Goal: Use online tool/utility: Utilize a website feature to perform a specific function

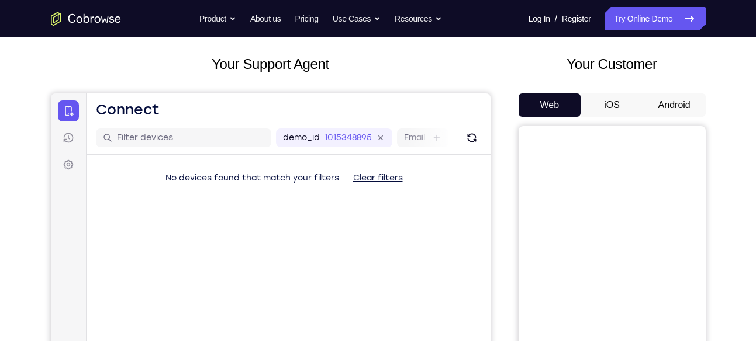
scroll to position [57, 0]
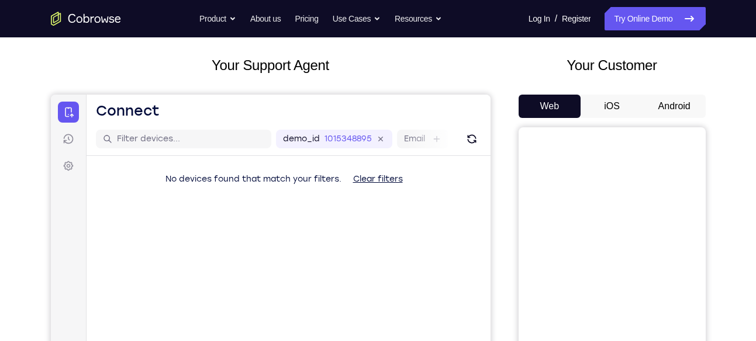
click at [702, 101] on button "Android" at bounding box center [674, 106] width 63 height 23
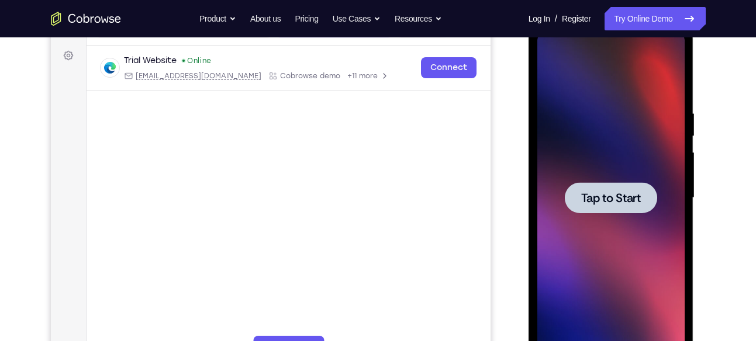
scroll to position [171, 0]
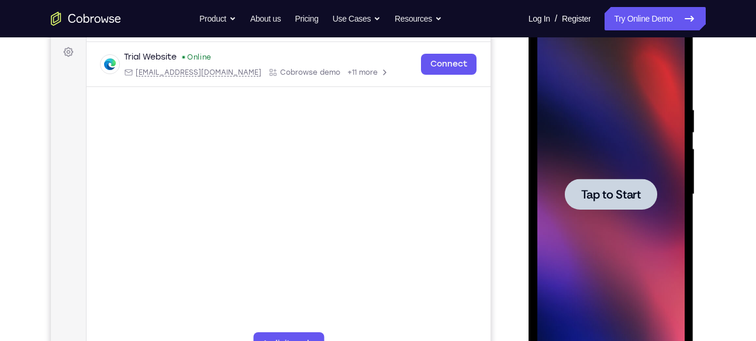
click at [583, 189] on span "Tap to Start" at bounding box center [611, 195] width 60 height 12
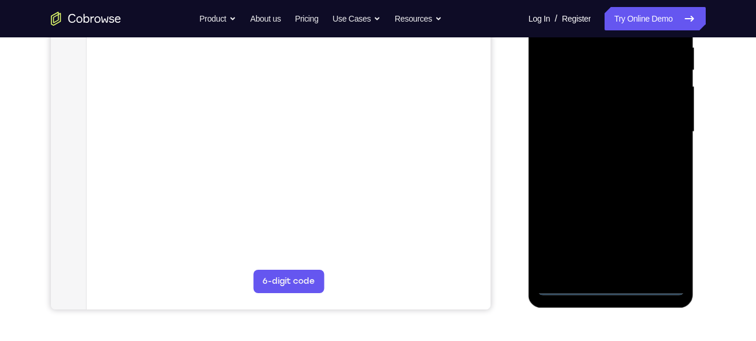
scroll to position [234, 0]
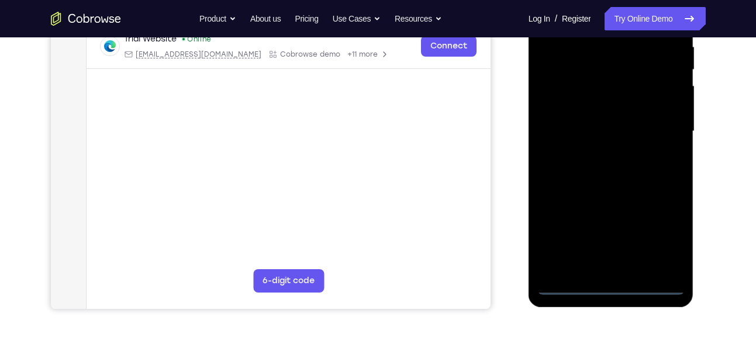
click at [612, 285] on div at bounding box center [610, 131] width 147 height 327
click at [660, 228] on div at bounding box center [610, 131] width 147 height 327
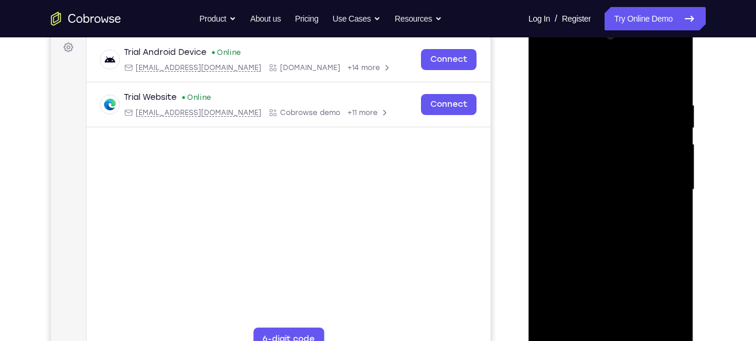
scroll to position [143, 0]
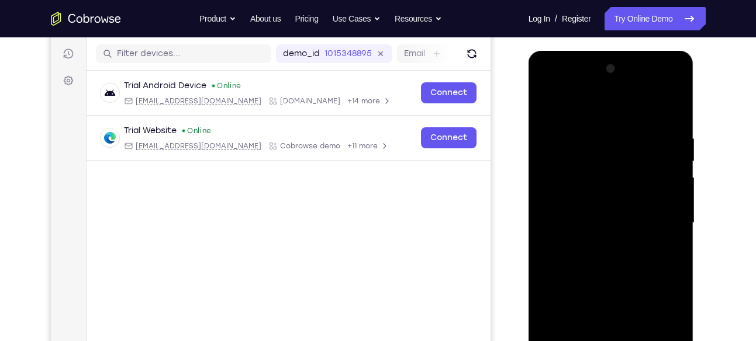
click at [553, 84] on div at bounding box center [610, 223] width 147 height 327
click at [664, 226] on div at bounding box center [610, 223] width 147 height 327
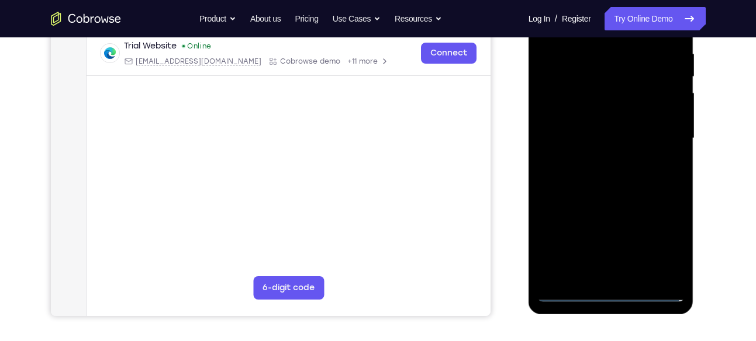
scroll to position [228, 0]
click at [593, 157] on div at bounding box center [610, 137] width 147 height 327
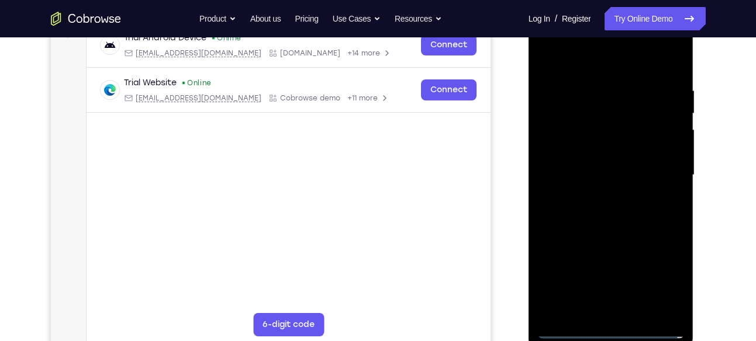
scroll to position [190, 0]
click at [593, 157] on div at bounding box center [610, 175] width 147 height 327
click at [601, 146] on div at bounding box center [610, 175] width 147 height 327
click at [585, 174] on div at bounding box center [610, 175] width 147 height 327
click at [569, 218] on div at bounding box center [610, 175] width 147 height 327
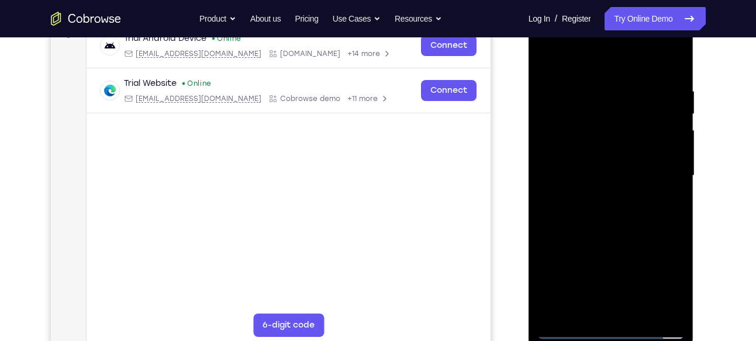
scroll to position [205, 0]
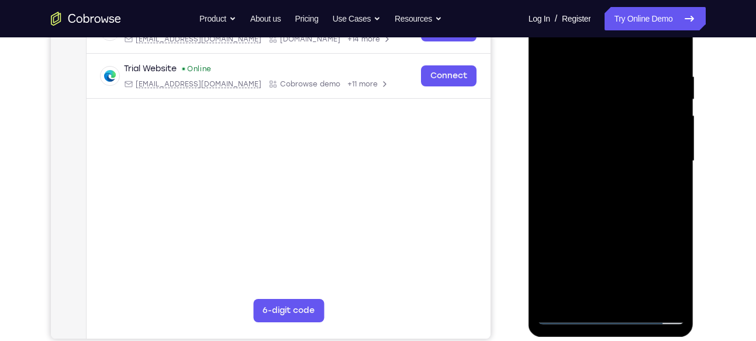
click at [584, 197] on div at bounding box center [610, 161] width 147 height 327
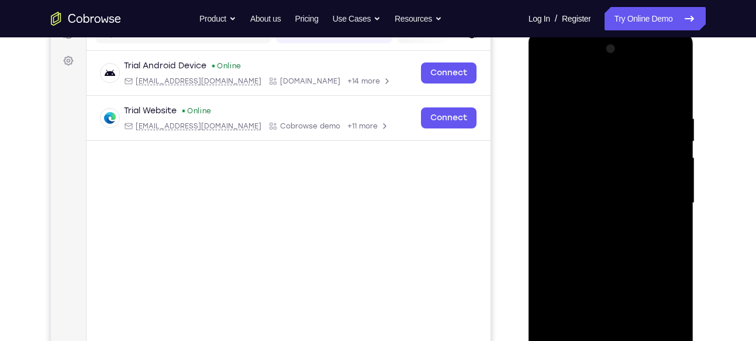
scroll to position [161, 0]
click at [660, 94] on div at bounding box center [610, 204] width 147 height 327
click at [615, 233] on div at bounding box center [610, 204] width 147 height 327
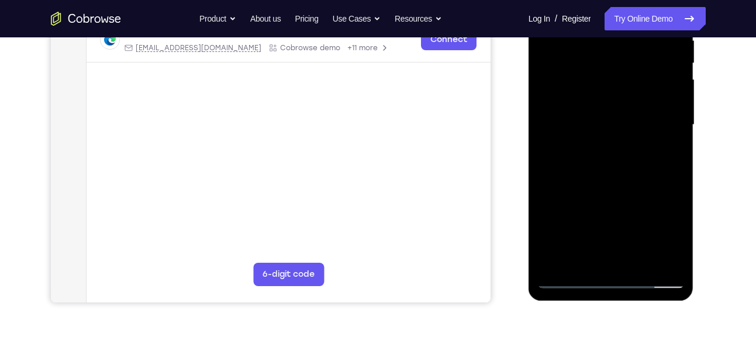
scroll to position [242, 0]
click at [608, 173] on div at bounding box center [610, 124] width 147 height 327
click at [639, 261] on div at bounding box center [610, 124] width 147 height 327
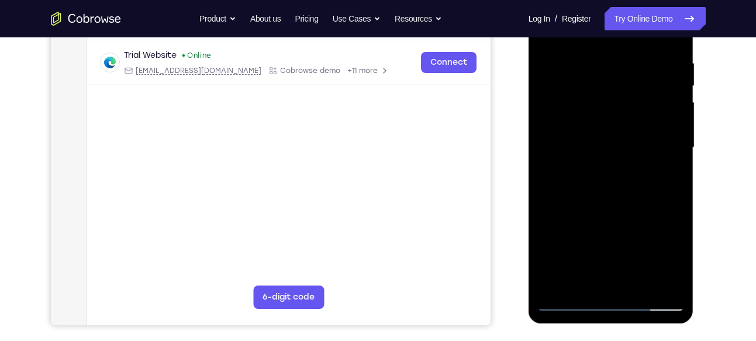
scroll to position [200, 0]
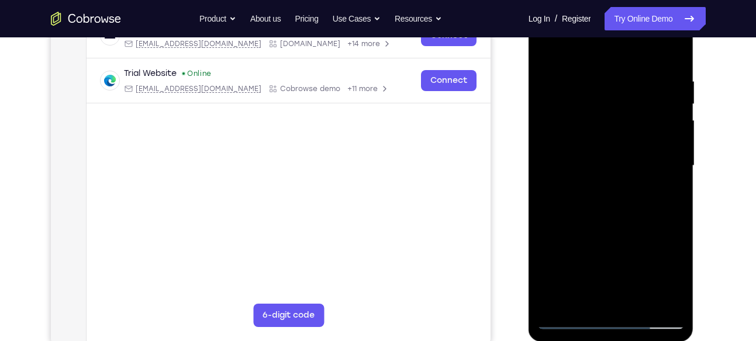
click at [643, 229] on div at bounding box center [610, 165] width 147 height 327
click at [607, 157] on div at bounding box center [610, 165] width 147 height 327
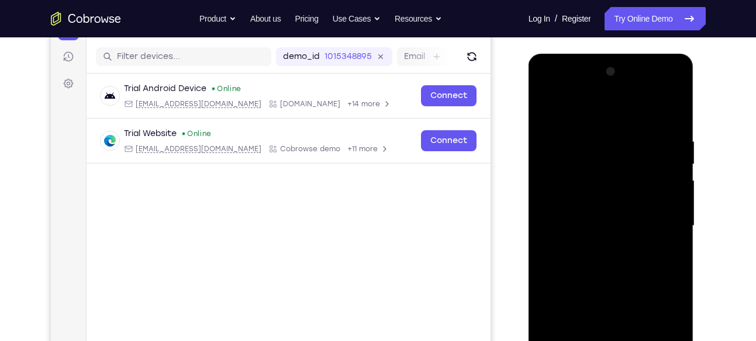
scroll to position [133, 0]
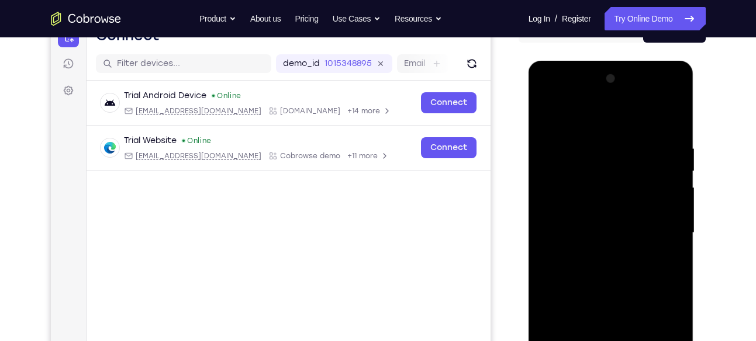
click at [550, 119] on div at bounding box center [610, 233] width 147 height 327
click at [595, 195] on div at bounding box center [610, 233] width 147 height 327
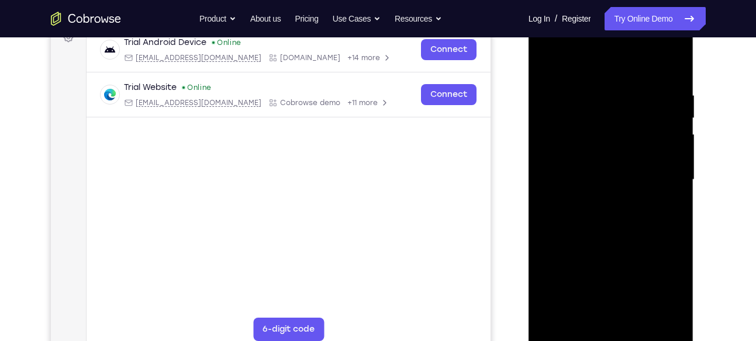
scroll to position [169, 0]
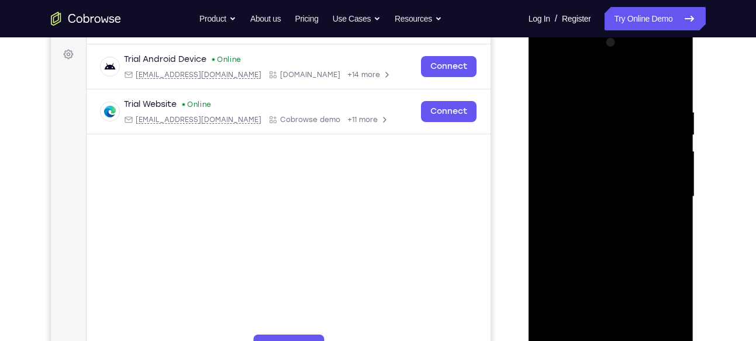
drag, startPoint x: 645, startPoint y: 154, endPoint x: 605, endPoint y: 298, distance: 149.4
click at [605, 298] on div at bounding box center [610, 196] width 147 height 327
drag, startPoint x: 612, startPoint y: 281, endPoint x: 616, endPoint y: 272, distance: 10.5
click at [616, 272] on div at bounding box center [610, 196] width 147 height 327
drag, startPoint x: 616, startPoint y: 272, endPoint x: 641, endPoint y: 209, distance: 67.8
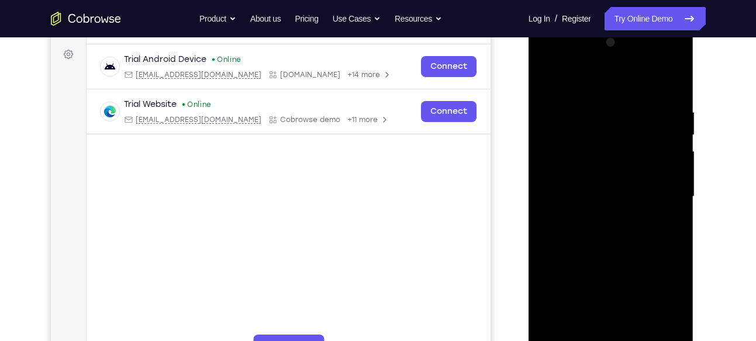
click at [641, 209] on div at bounding box center [610, 196] width 147 height 327
drag, startPoint x: 606, startPoint y: 264, endPoint x: 643, endPoint y: 198, distance: 75.7
click at [643, 198] on div at bounding box center [610, 196] width 147 height 327
drag, startPoint x: 622, startPoint y: 270, endPoint x: 646, endPoint y: 185, distance: 88.1
click at [646, 185] on div at bounding box center [610, 196] width 147 height 327
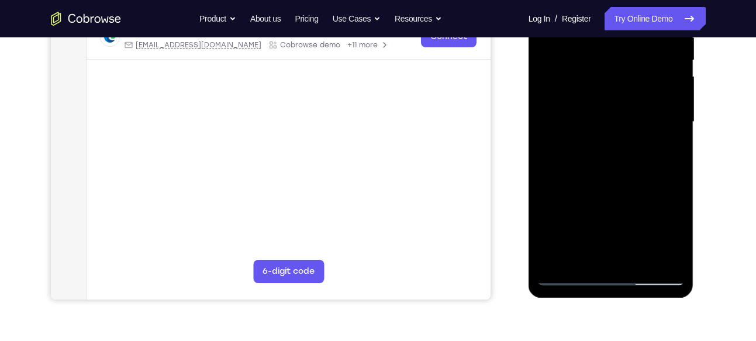
scroll to position [244, 0]
click at [666, 151] on div at bounding box center [610, 121] width 147 height 327
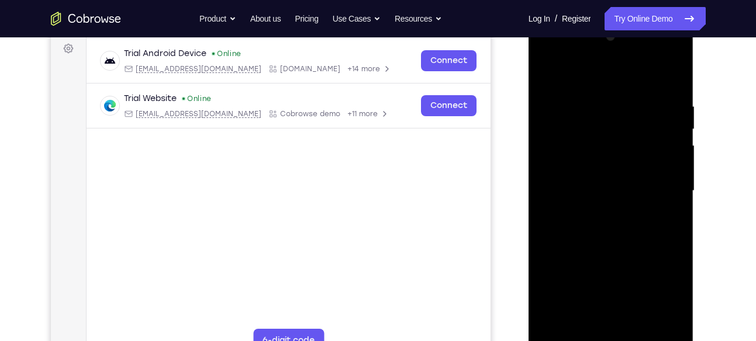
scroll to position [174, 0]
click at [540, 73] on div at bounding box center [610, 191] width 147 height 327
click at [546, 68] on div at bounding box center [610, 191] width 147 height 327
drag, startPoint x: 578, startPoint y: 235, endPoint x: 608, endPoint y: 132, distance: 107.3
click at [608, 132] on div at bounding box center [610, 191] width 147 height 327
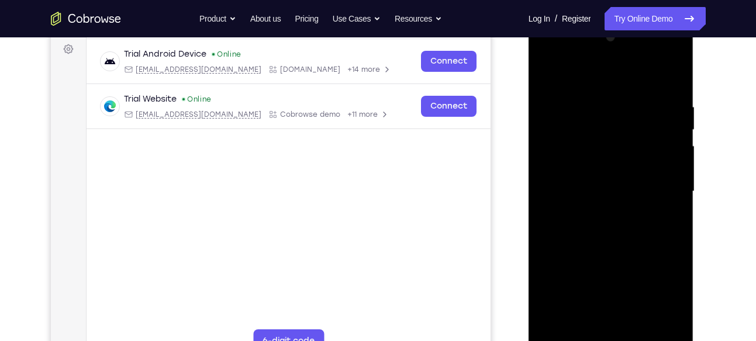
drag, startPoint x: 639, startPoint y: 223, endPoint x: 662, endPoint y: 103, distance: 122.0
click at [662, 103] on div at bounding box center [610, 191] width 147 height 327
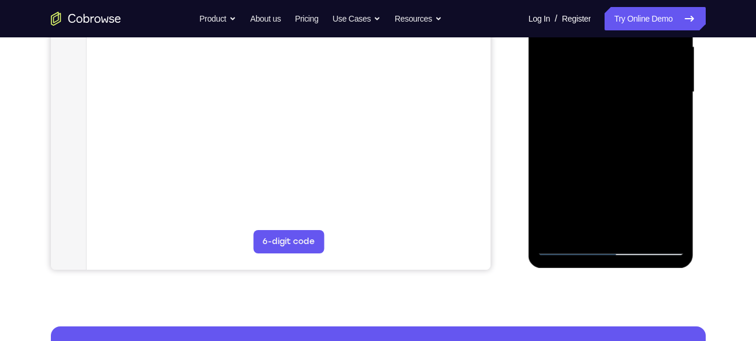
scroll to position [276, 0]
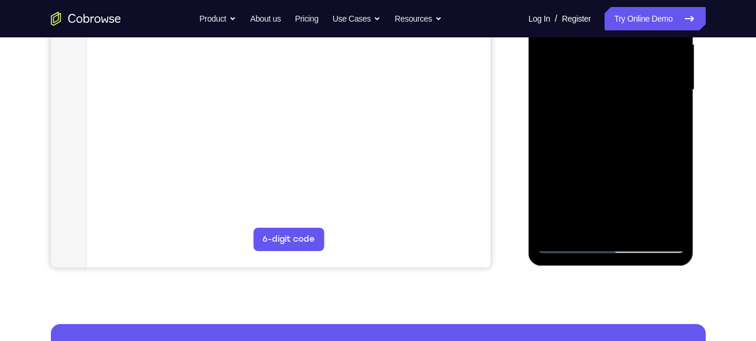
drag, startPoint x: 621, startPoint y: 185, endPoint x: 654, endPoint y: 73, distance: 117.5
click at [654, 73] on div at bounding box center [610, 89] width 147 height 327
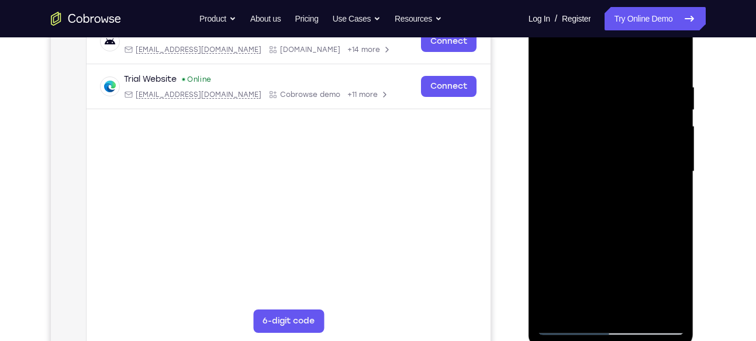
scroll to position [194, 0]
drag, startPoint x: 598, startPoint y: 206, endPoint x: 630, endPoint y: 72, distance: 138.3
click at [630, 72] on div at bounding box center [610, 172] width 147 height 327
drag, startPoint x: 599, startPoint y: 219, endPoint x: 639, endPoint y: 99, distance: 126.3
click at [639, 99] on div at bounding box center [610, 172] width 147 height 327
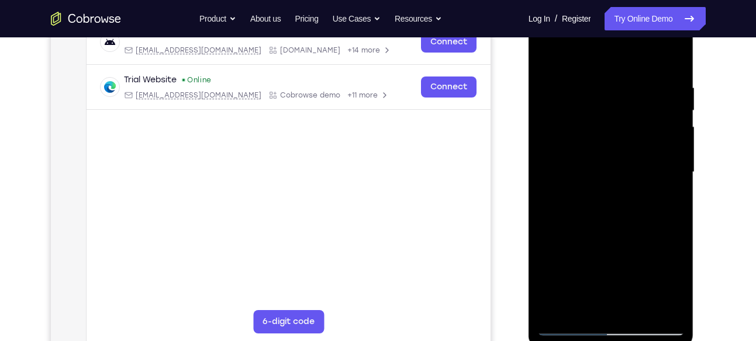
drag, startPoint x: 603, startPoint y: 234, endPoint x: 622, endPoint y: 115, distance: 120.8
click at [622, 115] on div at bounding box center [610, 172] width 147 height 327
drag, startPoint x: 608, startPoint y: 213, endPoint x: 641, endPoint y: 83, distance: 134.0
click at [641, 83] on div at bounding box center [610, 172] width 147 height 327
drag, startPoint x: 617, startPoint y: 227, endPoint x: 648, endPoint y: 77, distance: 153.4
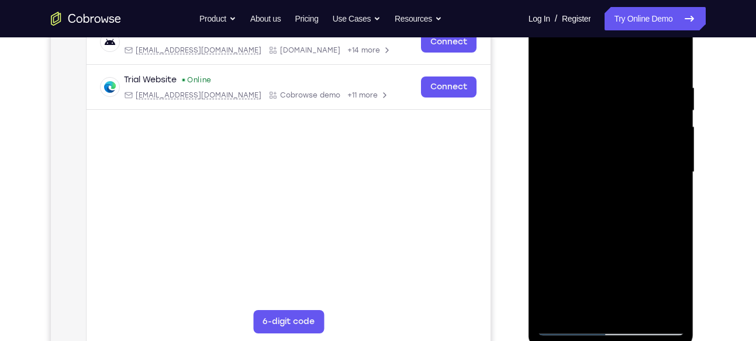
click at [648, 77] on div at bounding box center [610, 172] width 147 height 327
drag, startPoint x: 610, startPoint y: 235, endPoint x: 641, endPoint y: 110, distance: 128.8
click at [641, 110] on div at bounding box center [610, 172] width 147 height 327
drag, startPoint x: 615, startPoint y: 250, endPoint x: 640, endPoint y: 142, distance: 111.1
click at [640, 142] on div at bounding box center [610, 172] width 147 height 327
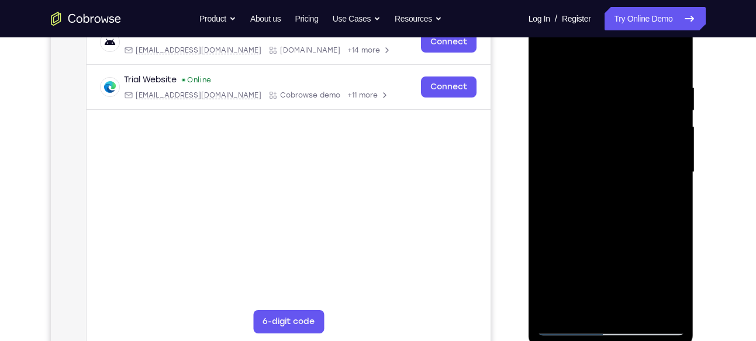
drag, startPoint x: 608, startPoint y: 253, endPoint x: 645, endPoint y: 124, distance: 134.0
click at [644, 125] on div at bounding box center [610, 172] width 147 height 327
drag, startPoint x: 643, startPoint y: 138, endPoint x: 578, endPoint y: 302, distance: 176.7
click at [578, 302] on div at bounding box center [610, 172] width 147 height 327
drag, startPoint x: 626, startPoint y: 163, endPoint x: 668, endPoint y: 90, distance: 84.4
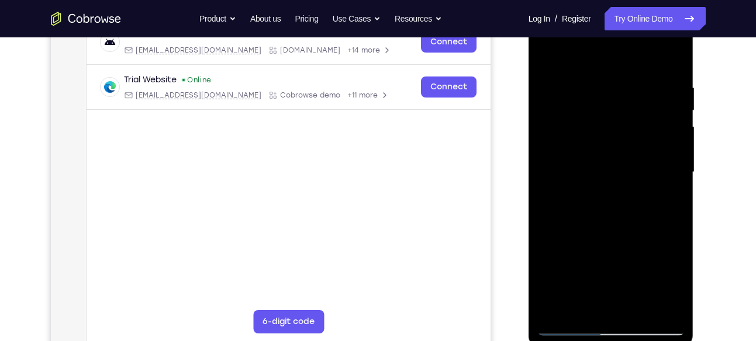
click at [668, 90] on div at bounding box center [610, 172] width 147 height 327
drag, startPoint x: 606, startPoint y: 213, endPoint x: 645, endPoint y: 38, distance: 179.6
click at [645, 38] on div at bounding box center [610, 172] width 147 height 327
drag, startPoint x: 616, startPoint y: 220, endPoint x: 643, endPoint y: 99, distance: 124.4
click at [643, 99] on div at bounding box center [610, 172] width 147 height 327
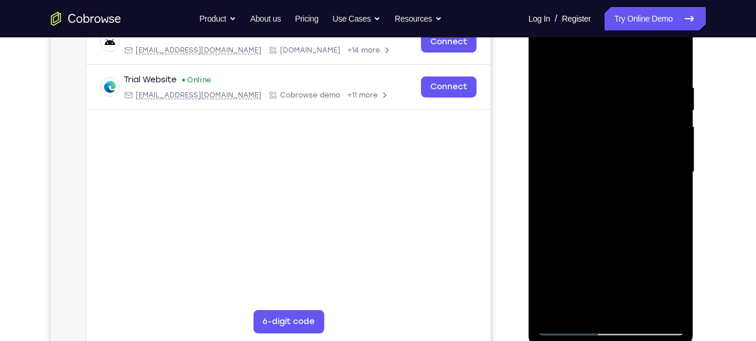
drag, startPoint x: 602, startPoint y: 226, endPoint x: 633, endPoint y: 98, distance: 132.5
click at [633, 98] on div at bounding box center [610, 172] width 147 height 327
drag, startPoint x: 586, startPoint y: 243, endPoint x: 633, endPoint y: 71, distance: 178.2
click at [633, 71] on div at bounding box center [610, 172] width 147 height 327
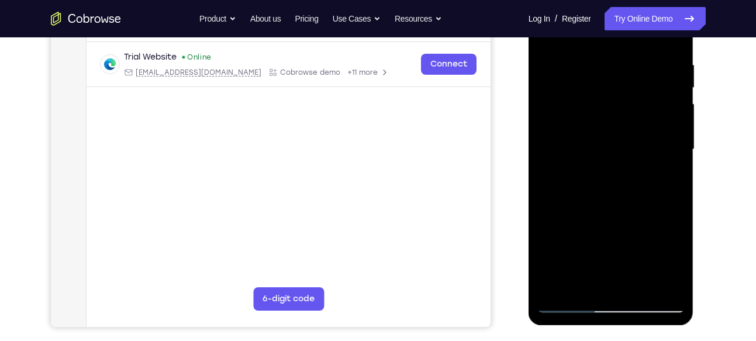
scroll to position [219, 0]
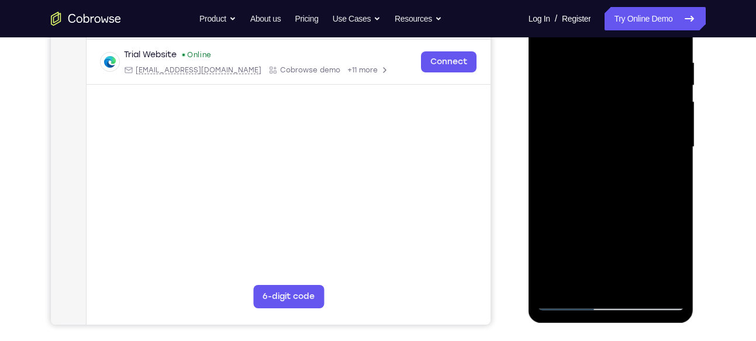
click at [599, 226] on div at bounding box center [610, 147] width 147 height 327
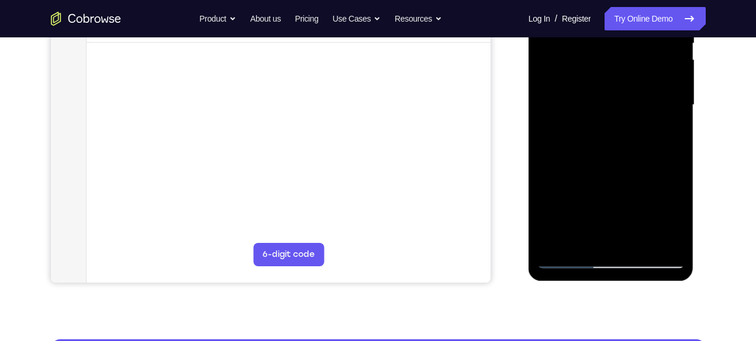
scroll to position [263, 0]
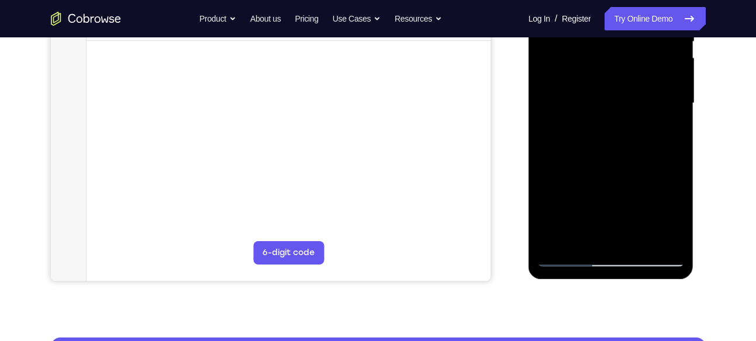
click at [552, 191] on div at bounding box center [610, 103] width 147 height 327
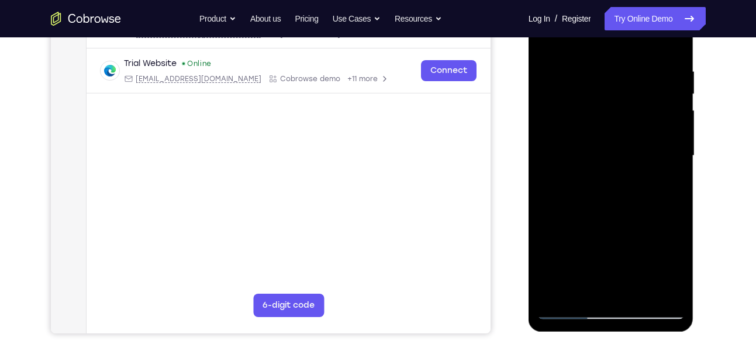
scroll to position [211, 0]
drag, startPoint x: 610, startPoint y: 175, endPoint x: 636, endPoint y: 75, distance: 102.7
click at [636, 75] on div at bounding box center [610, 155] width 147 height 327
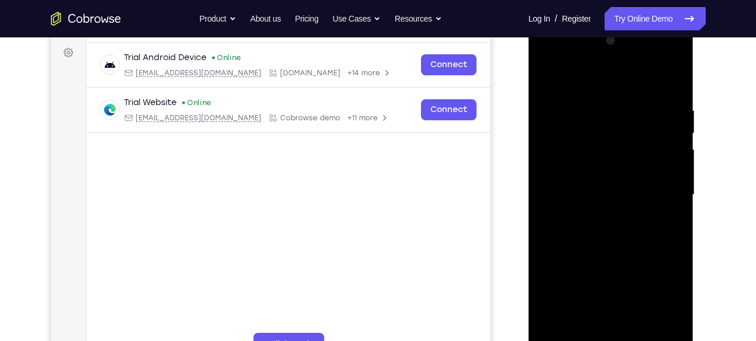
scroll to position [158, 0]
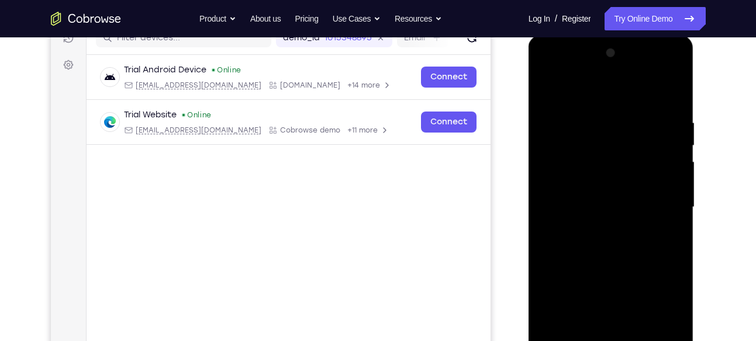
click at [567, 210] on div at bounding box center [610, 207] width 147 height 327
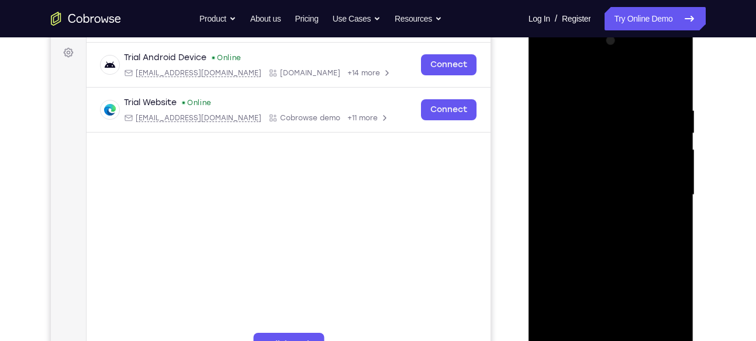
scroll to position [170, 0]
click at [550, 76] on div at bounding box center [610, 195] width 147 height 327
drag, startPoint x: 611, startPoint y: 188, endPoint x: 616, endPoint y: 112, distance: 75.6
click at [616, 112] on div at bounding box center [610, 195] width 147 height 327
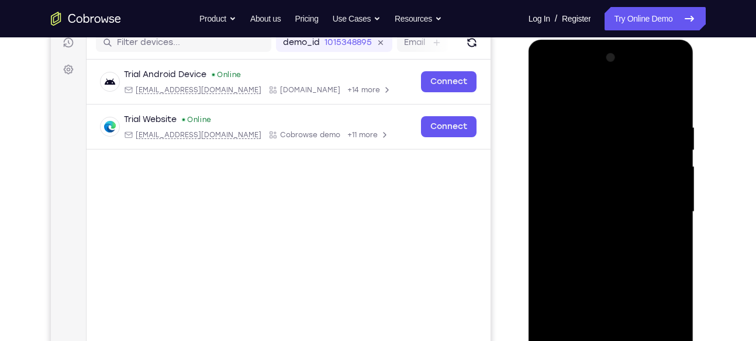
scroll to position [158, 0]
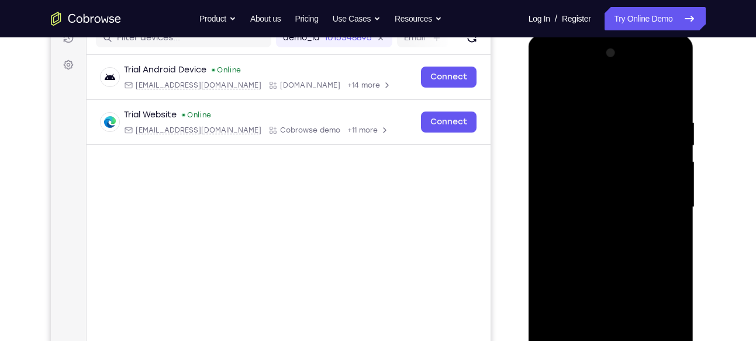
drag, startPoint x: 612, startPoint y: 170, endPoint x: 589, endPoint y: 283, distance: 115.1
click at [589, 283] on div at bounding box center [610, 207] width 147 height 327
click at [596, 106] on div at bounding box center [610, 207] width 147 height 327
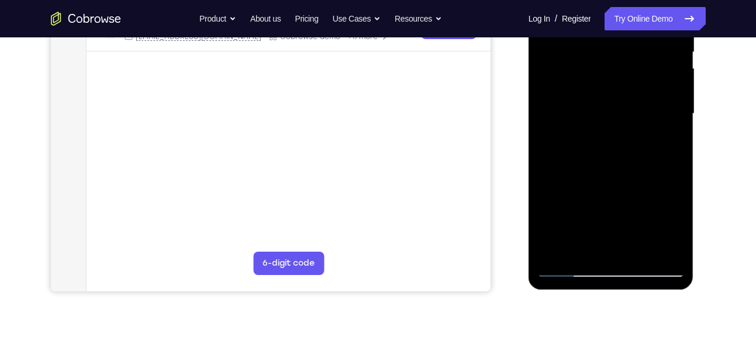
scroll to position [253, 0]
click at [656, 243] on div at bounding box center [610, 113] width 147 height 327
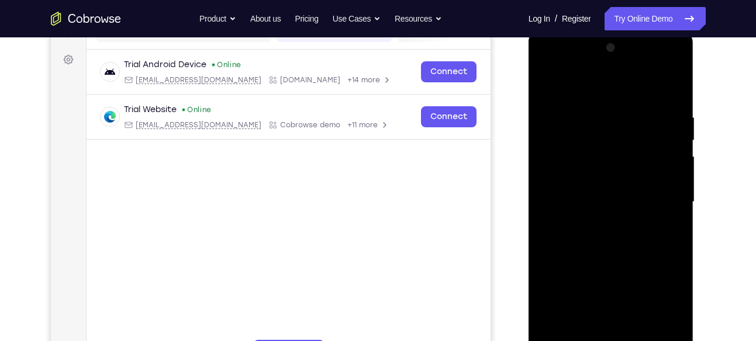
scroll to position [163, 0]
click at [667, 169] on div at bounding box center [610, 202] width 147 height 327
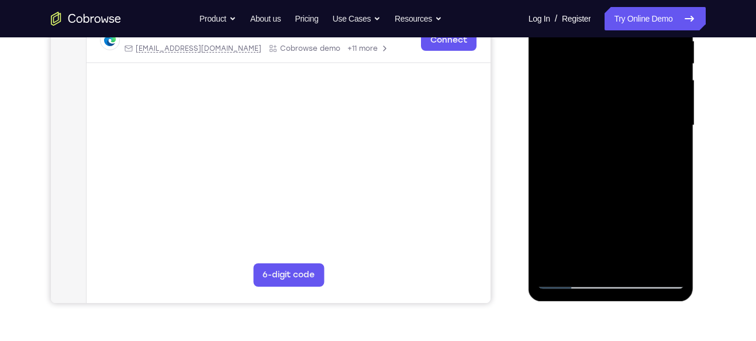
scroll to position [248, 0]
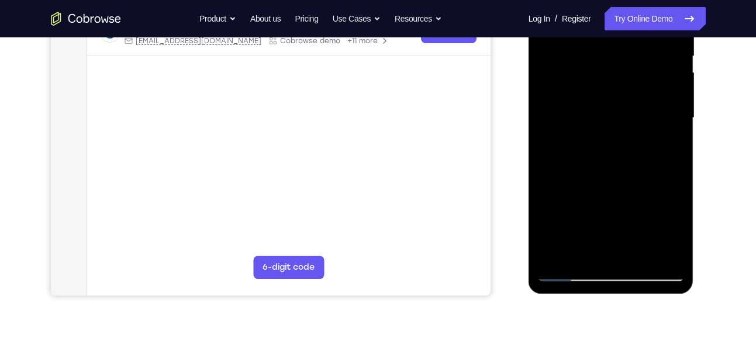
click at [544, 171] on div at bounding box center [610, 117] width 147 height 327
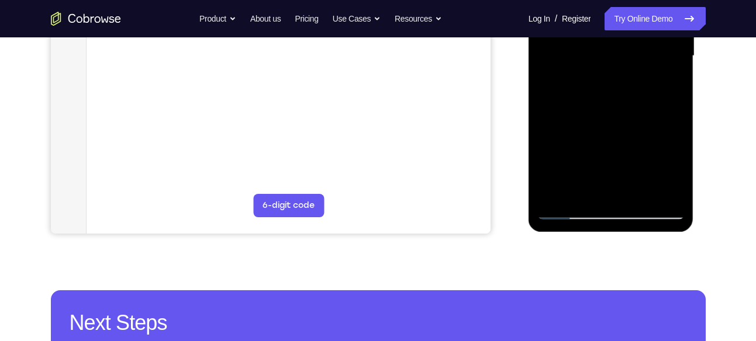
scroll to position [311, 0]
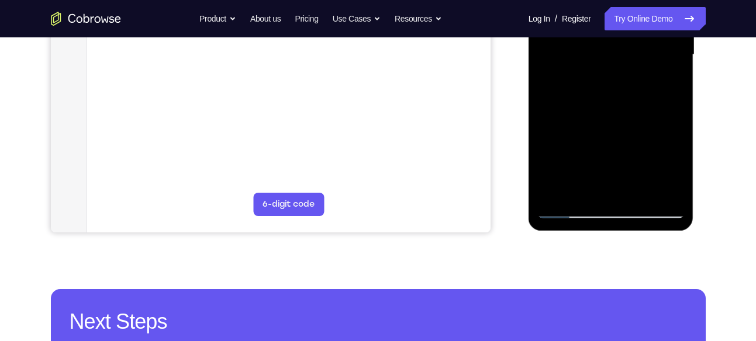
click at [660, 185] on div at bounding box center [610, 54] width 147 height 327
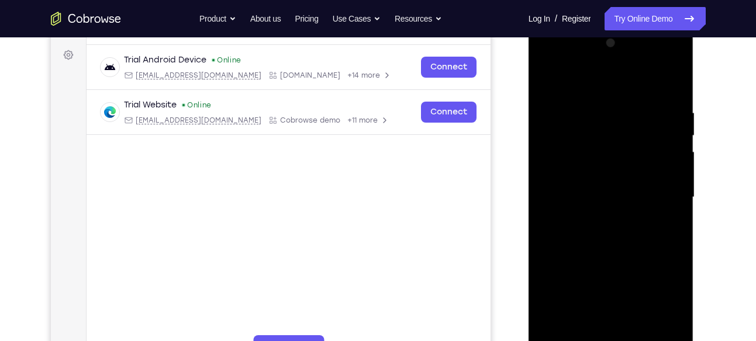
scroll to position [168, 0]
click at [666, 164] on div at bounding box center [610, 198] width 147 height 327
click at [543, 162] on div at bounding box center [610, 198] width 147 height 327
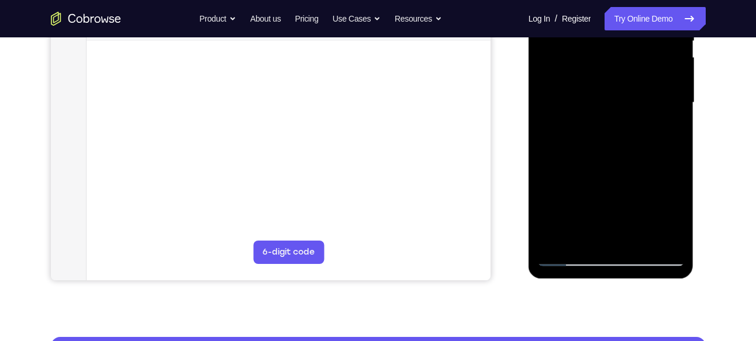
scroll to position [275, 0]
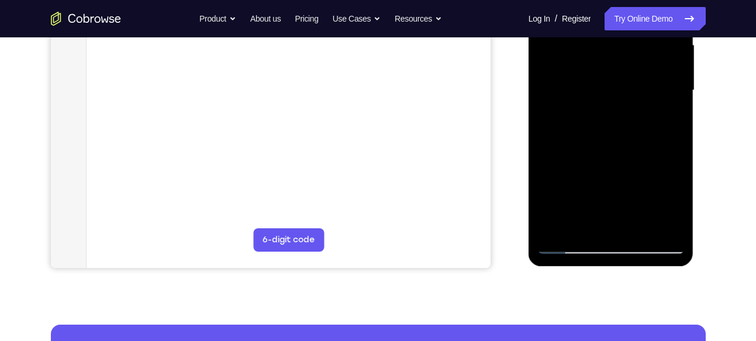
click at [598, 161] on div at bounding box center [610, 90] width 147 height 327
click at [539, 145] on div at bounding box center [610, 90] width 147 height 327
click at [550, 143] on div at bounding box center [610, 90] width 147 height 327
click at [631, 163] on div at bounding box center [610, 90] width 147 height 327
click at [636, 177] on div at bounding box center [610, 90] width 147 height 327
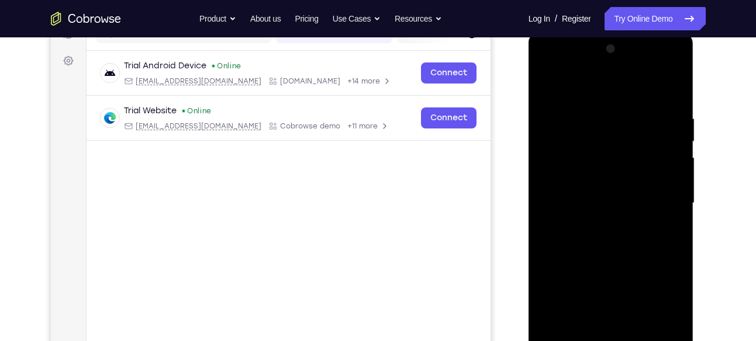
scroll to position [160, 0]
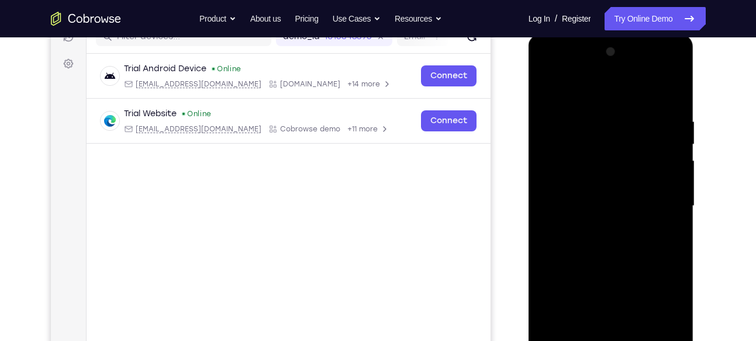
click at [545, 123] on div at bounding box center [610, 206] width 147 height 327
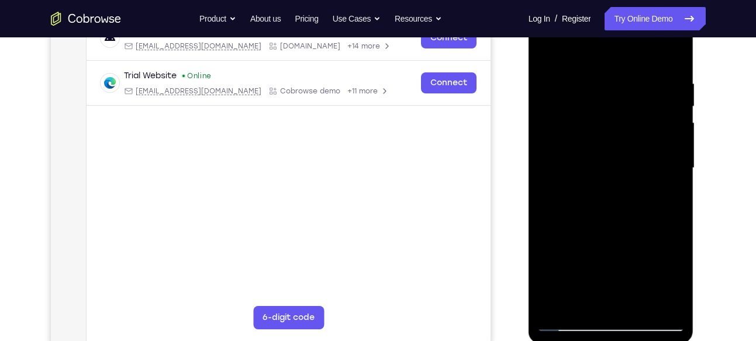
scroll to position [205, 0]
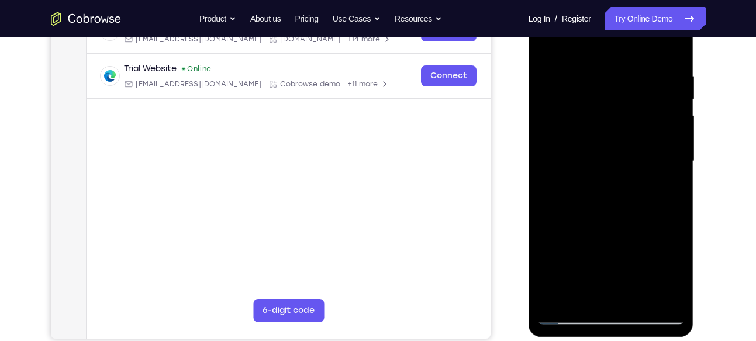
click at [629, 230] on div at bounding box center [610, 161] width 147 height 327
click at [543, 203] on div at bounding box center [610, 161] width 147 height 327
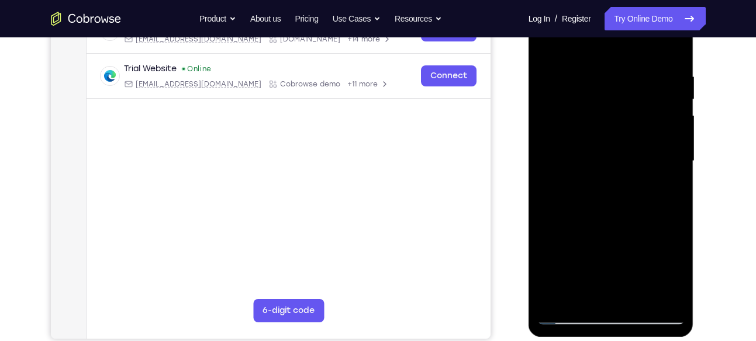
click at [543, 203] on div at bounding box center [610, 161] width 147 height 327
click at [618, 226] on div at bounding box center [610, 161] width 147 height 327
click at [581, 157] on div at bounding box center [610, 161] width 147 height 327
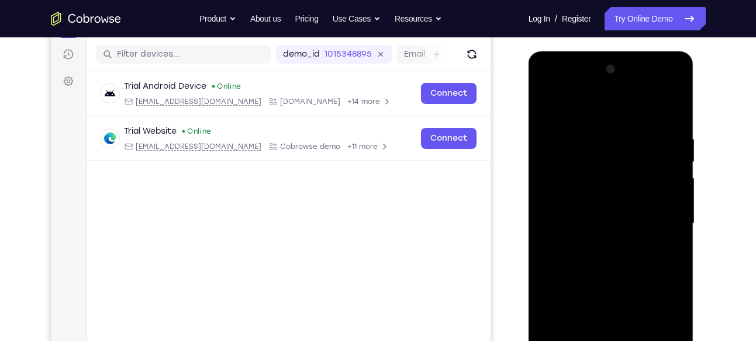
scroll to position [142, 0]
click at [549, 161] on div at bounding box center [610, 224] width 147 height 327
click at [550, 157] on div at bounding box center [610, 224] width 147 height 327
click at [595, 155] on div at bounding box center [610, 224] width 147 height 327
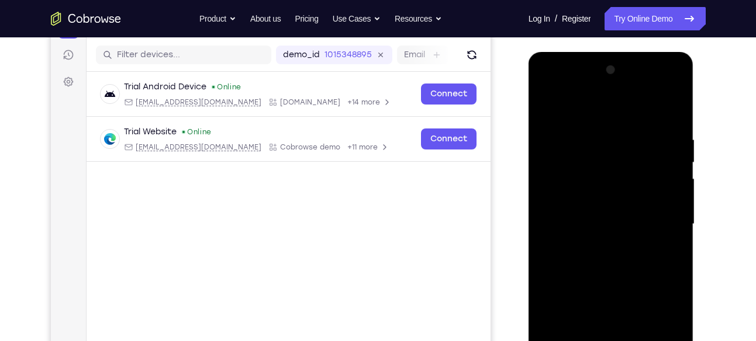
click at [669, 107] on div at bounding box center [610, 224] width 147 height 327
drag, startPoint x: 653, startPoint y: 130, endPoint x: 604, endPoint y: 134, distance: 48.7
click at [604, 134] on div at bounding box center [610, 224] width 147 height 327
click at [619, 132] on div at bounding box center [610, 224] width 147 height 327
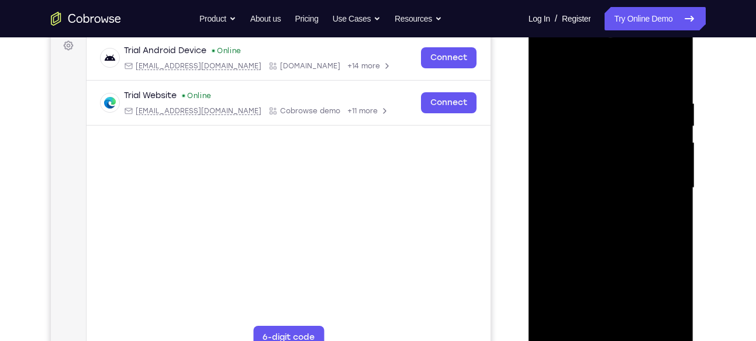
scroll to position [178, 0]
click at [664, 171] on div at bounding box center [610, 187] width 147 height 327
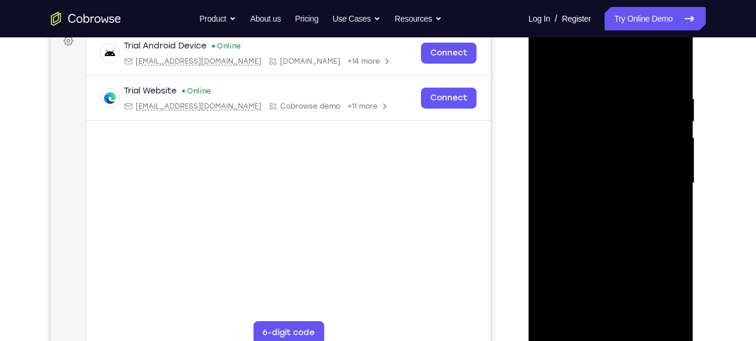
scroll to position [182, 0]
click at [671, 72] on div at bounding box center [610, 183] width 147 height 327
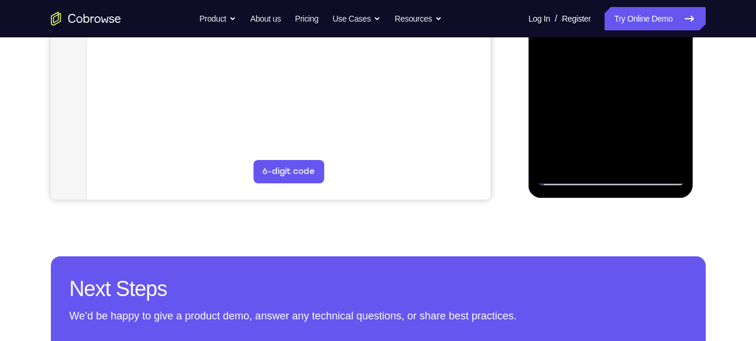
scroll to position [344, 0]
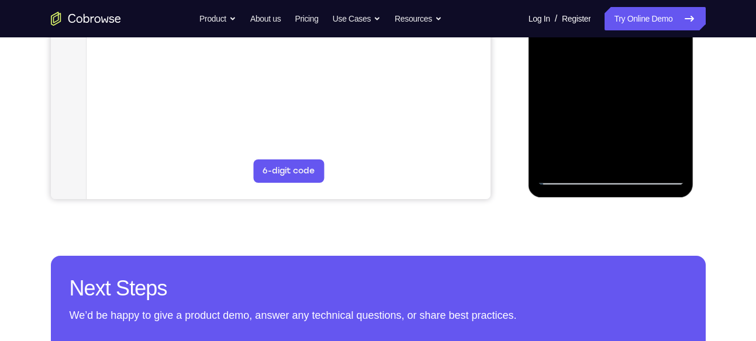
click at [641, 159] on div at bounding box center [610, 21] width 147 height 327
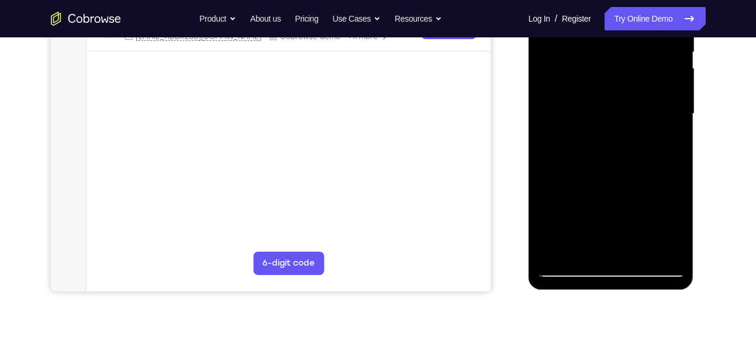
scroll to position [183, 0]
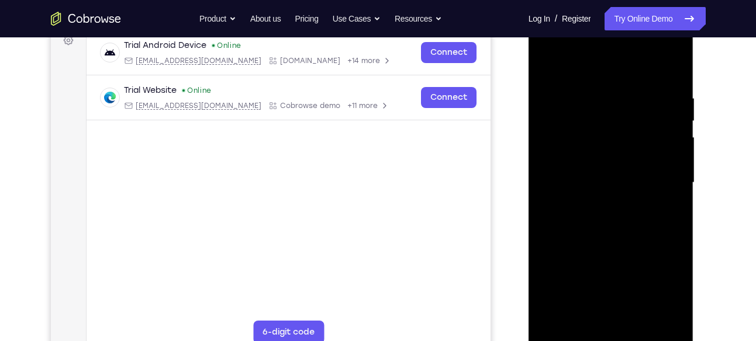
click at [589, 149] on div at bounding box center [610, 182] width 147 height 327
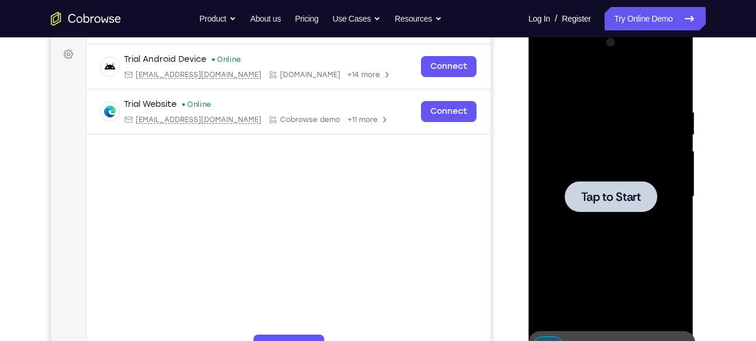
scroll to position [161, 0]
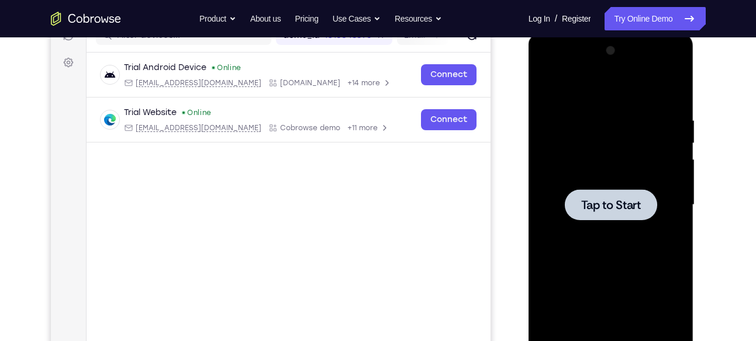
click at [596, 204] on span "Tap to Start" at bounding box center [611, 205] width 60 height 12
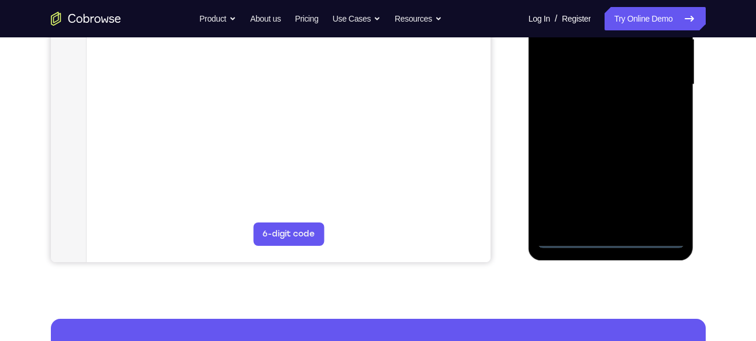
scroll to position [283, 0]
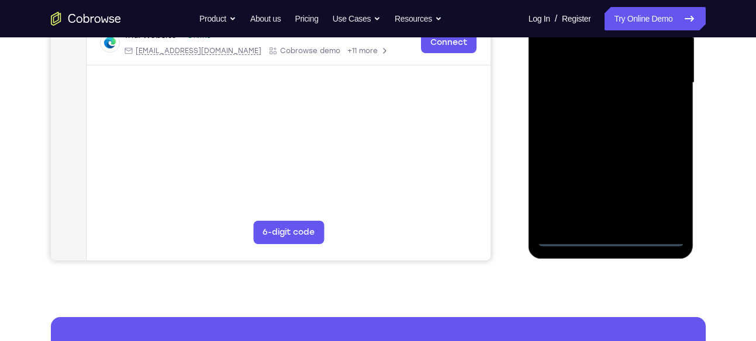
click at [608, 234] on div at bounding box center [610, 82] width 147 height 327
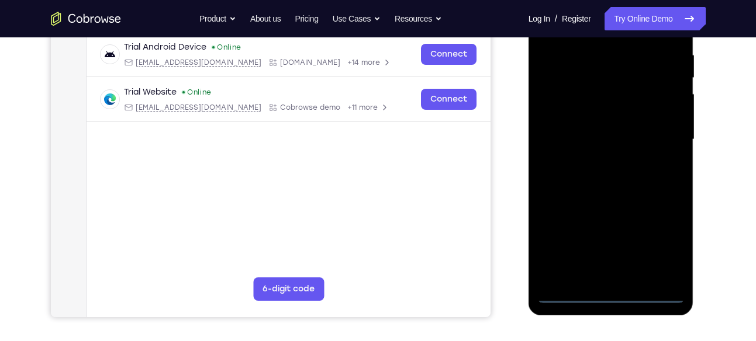
scroll to position [226, 0]
click at [665, 244] on div at bounding box center [610, 140] width 147 height 327
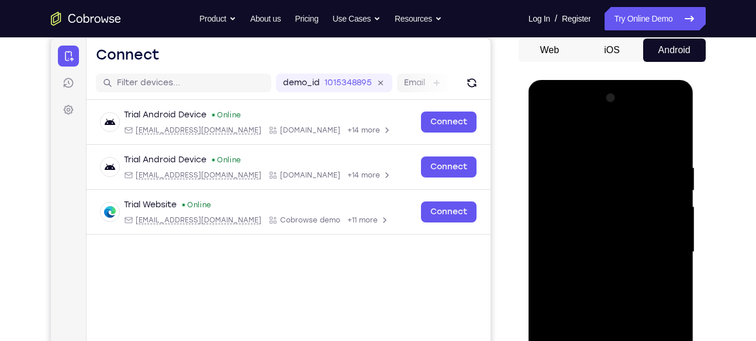
scroll to position [111, 0]
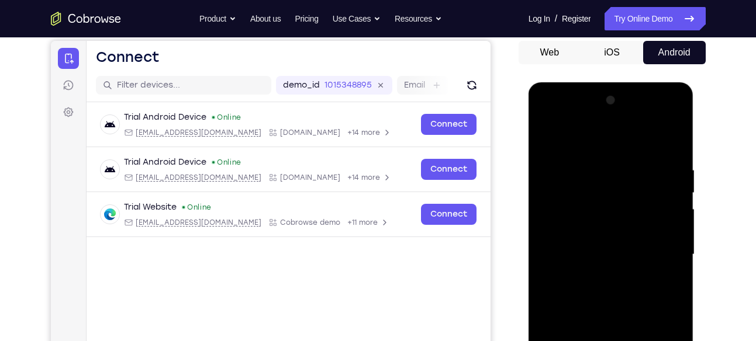
click at [563, 122] on div at bounding box center [610, 254] width 147 height 327
click at [560, 218] on div at bounding box center [610, 254] width 147 height 327
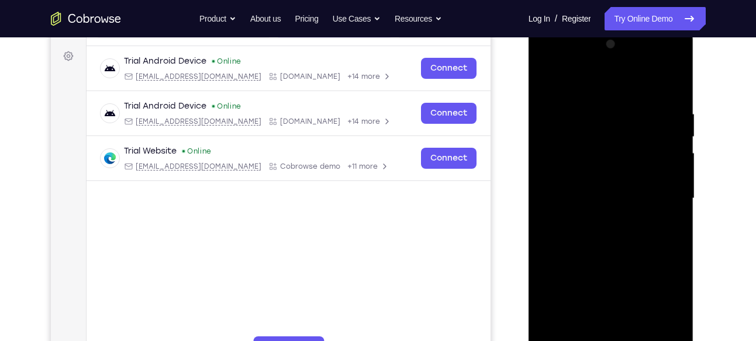
scroll to position [168, 0]
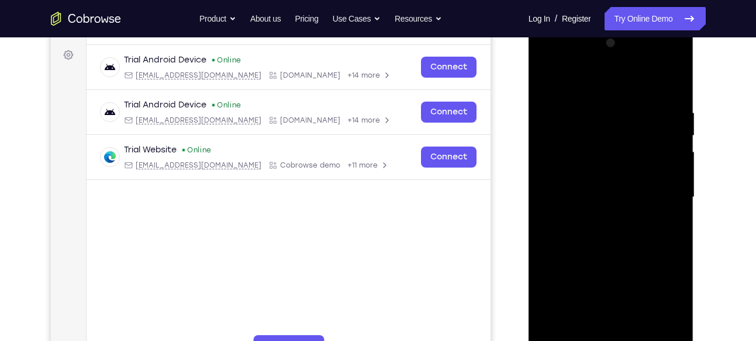
click at [570, 193] on div at bounding box center [610, 197] width 147 height 327
click at [563, 178] on div at bounding box center [610, 197] width 147 height 327
click at [573, 194] on div at bounding box center [610, 197] width 147 height 327
click at [581, 202] on div at bounding box center [610, 197] width 147 height 327
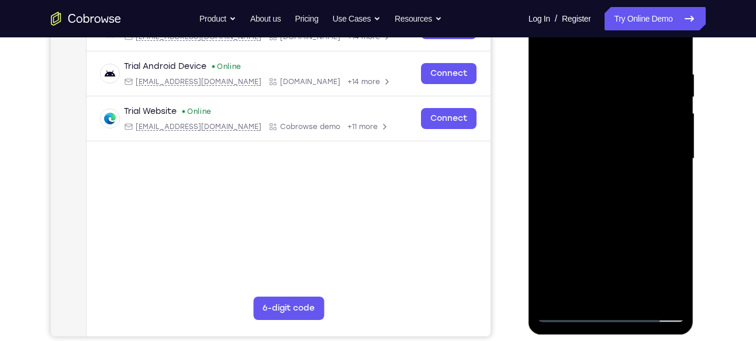
scroll to position [206, 0]
click at [577, 216] on div at bounding box center [610, 159] width 147 height 327
click at [575, 124] on div at bounding box center [610, 159] width 147 height 327
drag, startPoint x: 579, startPoint y: 218, endPoint x: 600, endPoint y: 142, distance: 78.7
click at [600, 142] on div at bounding box center [610, 159] width 147 height 327
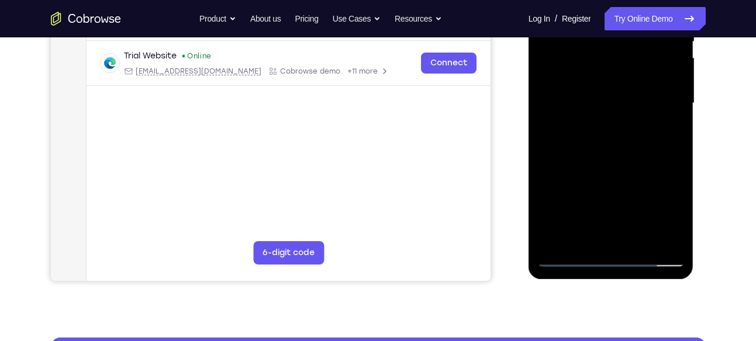
scroll to position [267, 0]
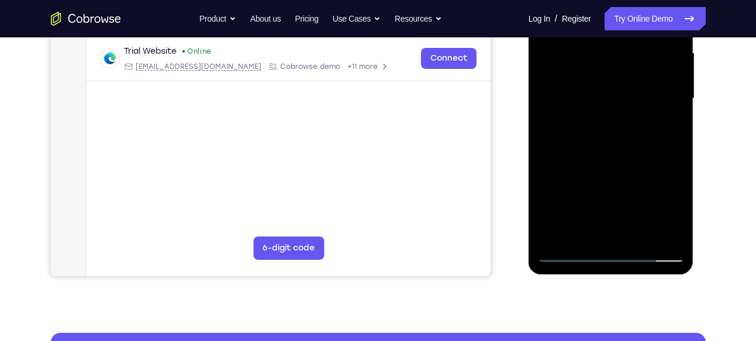
click at [587, 232] on div at bounding box center [610, 98] width 147 height 327
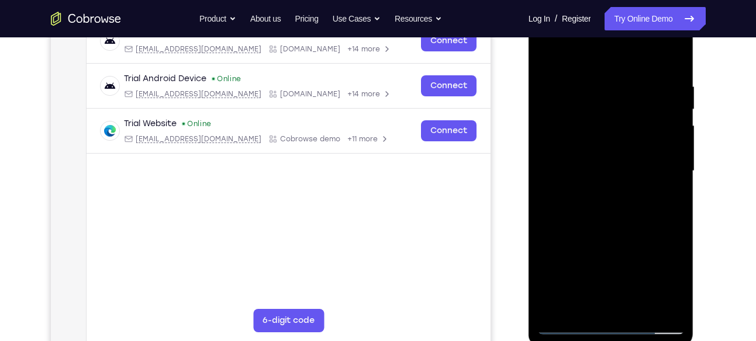
scroll to position [194, 0]
click at [561, 142] on div at bounding box center [610, 171] width 147 height 327
click at [605, 191] on div at bounding box center [610, 171] width 147 height 327
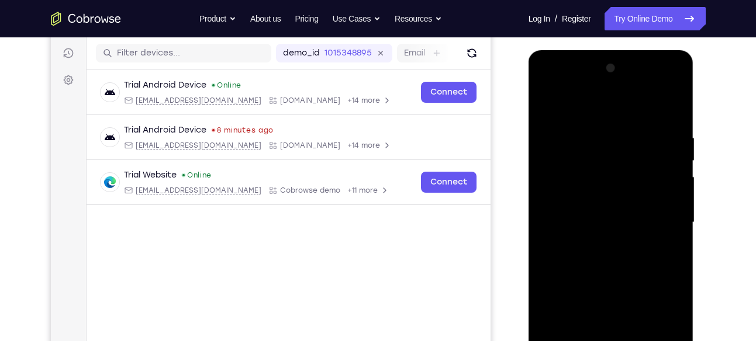
scroll to position [143, 0]
drag, startPoint x: 610, startPoint y: 226, endPoint x: 630, endPoint y: 125, distance: 103.1
click at [630, 125] on div at bounding box center [610, 223] width 147 height 327
drag, startPoint x: 601, startPoint y: 268, endPoint x: 634, endPoint y: 143, distance: 130.1
click at [634, 143] on div at bounding box center [610, 223] width 147 height 327
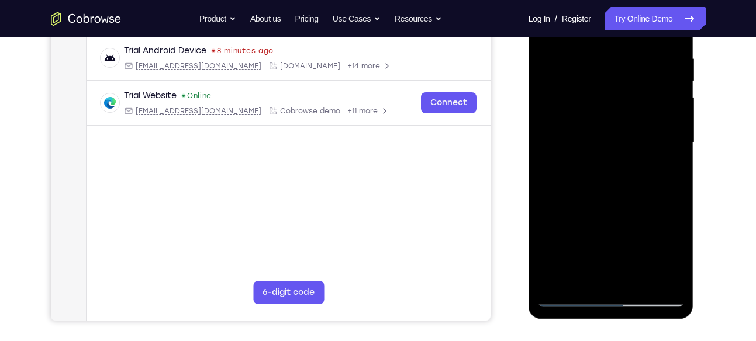
scroll to position [224, 0]
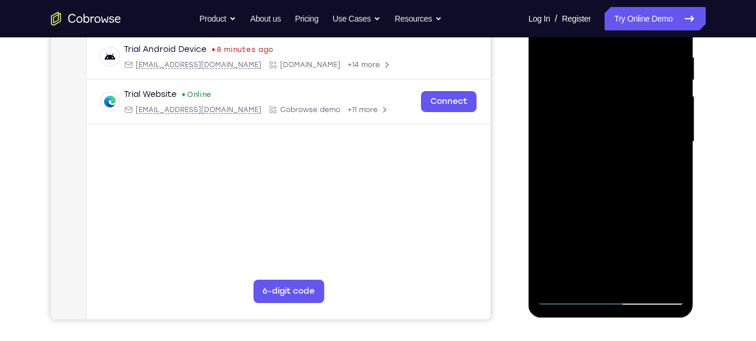
drag, startPoint x: 604, startPoint y: 234, endPoint x: 614, endPoint y: 122, distance: 112.1
click at [614, 122] on div at bounding box center [610, 141] width 147 height 327
drag, startPoint x: 602, startPoint y: 239, endPoint x: 626, endPoint y: 118, distance: 123.4
click at [626, 118] on div at bounding box center [610, 141] width 147 height 327
drag, startPoint x: 608, startPoint y: 213, endPoint x: 625, endPoint y: 112, distance: 102.5
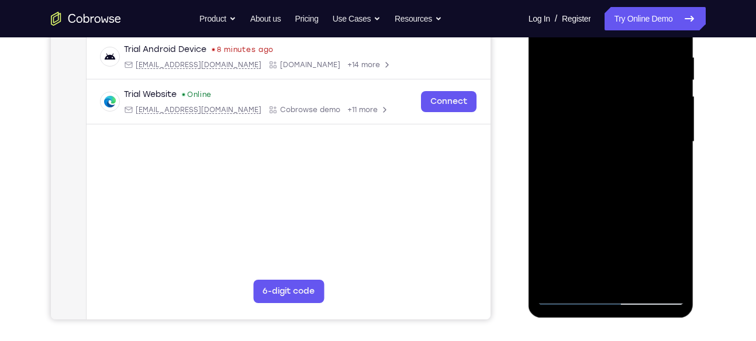
click at [625, 112] on div at bounding box center [610, 141] width 147 height 327
drag, startPoint x: 606, startPoint y: 226, endPoint x: 627, endPoint y: 98, distance: 129.2
click at [627, 98] on div at bounding box center [610, 141] width 147 height 327
drag, startPoint x: 616, startPoint y: 239, endPoint x: 636, endPoint y: 132, distance: 108.8
click at [636, 132] on div at bounding box center [610, 141] width 147 height 327
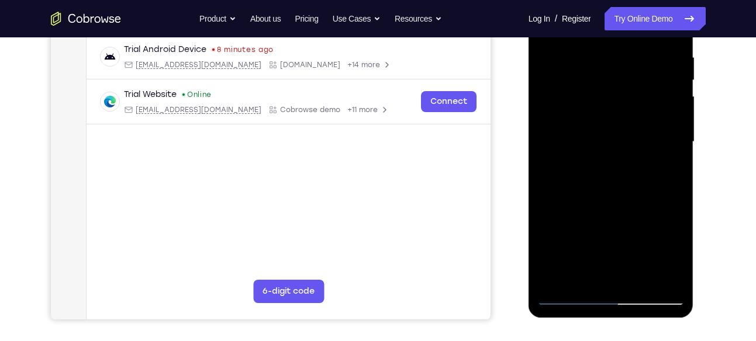
drag, startPoint x: 637, startPoint y: 236, endPoint x: 638, endPoint y: 155, distance: 80.7
click at [638, 155] on div at bounding box center [610, 141] width 147 height 327
click at [561, 178] on div at bounding box center [610, 141] width 147 height 327
click at [612, 120] on div at bounding box center [610, 141] width 147 height 327
drag, startPoint x: 600, startPoint y: 226, endPoint x: 618, endPoint y: 103, distance: 124.1
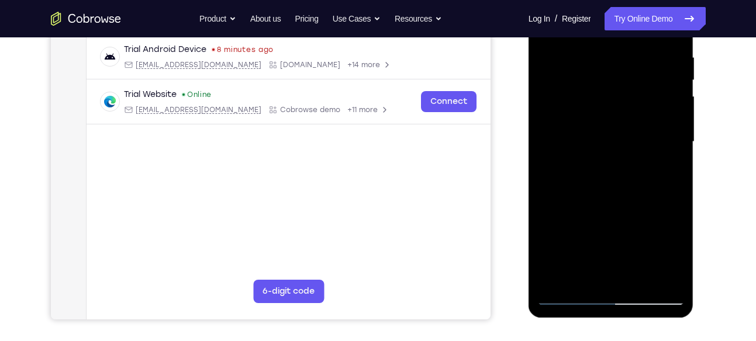
click at [618, 103] on div at bounding box center [610, 141] width 147 height 327
drag, startPoint x: 612, startPoint y: 212, endPoint x: 637, endPoint y: 99, distance: 114.9
click at [637, 99] on div at bounding box center [610, 141] width 147 height 327
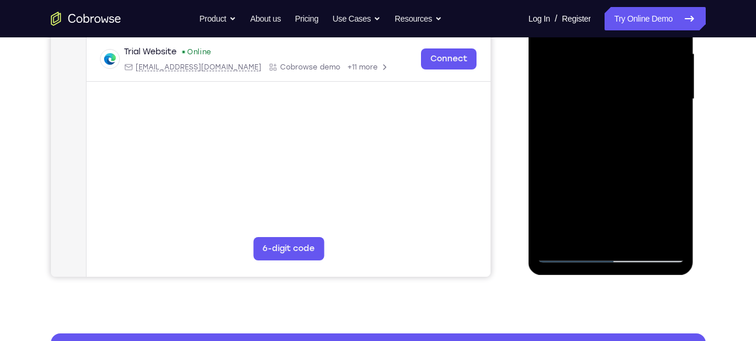
scroll to position [266, 0]
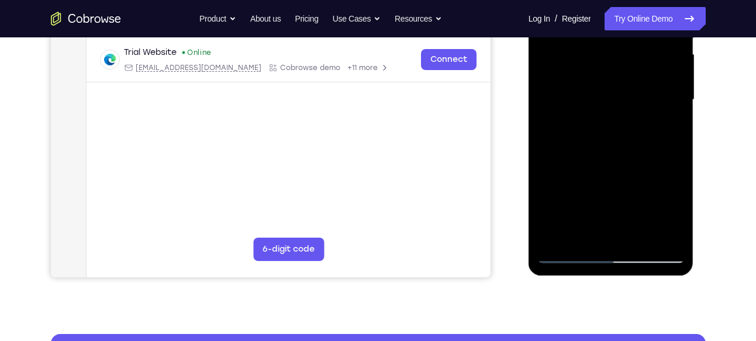
drag, startPoint x: 622, startPoint y: 161, endPoint x: 634, endPoint y: 98, distance: 64.3
click at [634, 98] on div at bounding box center [610, 99] width 147 height 327
drag, startPoint x: 599, startPoint y: 198, endPoint x: 626, endPoint y: 118, distance: 84.9
click at [626, 118] on div at bounding box center [610, 99] width 147 height 327
click at [560, 121] on div at bounding box center [610, 99] width 147 height 327
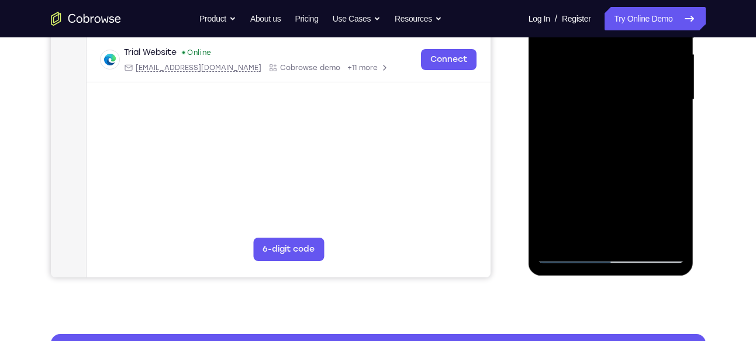
click at [609, 72] on div at bounding box center [610, 99] width 147 height 327
drag, startPoint x: 592, startPoint y: 181, endPoint x: 594, endPoint y: 110, distance: 71.4
click at [594, 110] on div at bounding box center [610, 99] width 147 height 327
drag, startPoint x: 592, startPoint y: 173, endPoint x: 616, endPoint y: 129, distance: 50.5
click at [616, 129] on div at bounding box center [610, 99] width 147 height 327
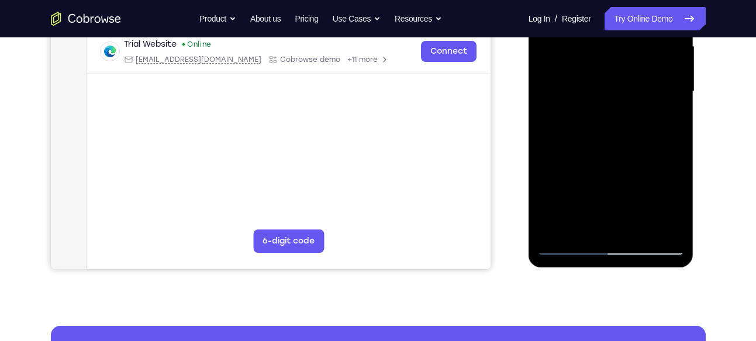
scroll to position [274, 0]
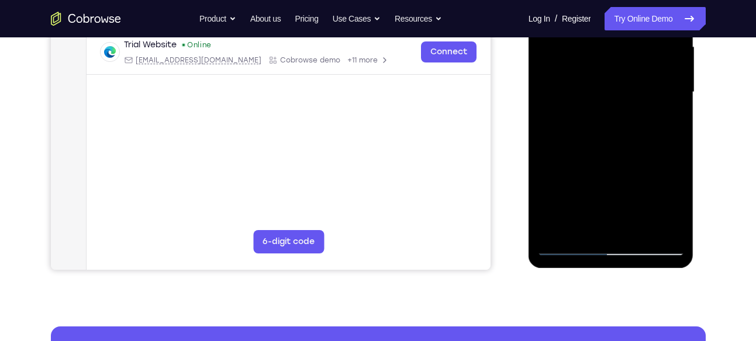
drag, startPoint x: 577, startPoint y: 163, endPoint x: 595, endPoint y: 115, distance: 51.5
click at [595, 115] on div at bounding box center [610, 92] width 147 height 327
click at [571, 208] on div at bounding box center [610, 92] width 147 height 327
click at [608, 154] on div at bounding box center [610, 92] width 147 height 327
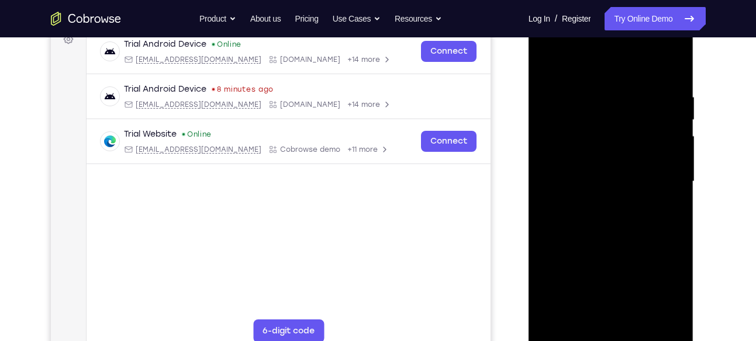
scroll to position [182, 0]
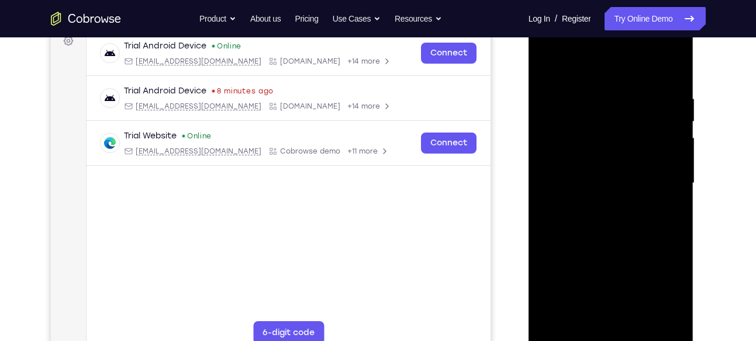
drag, startPoint x: 579, startPoint y: 189, endPoint x: 589, endPoint y: 118, distance: 72.0
click at [589, 118] on div at bounding box center [610, 183] width 147 height 327
drag, startPoint x: 590, startPoint y: 173, endPoint x: 586, endPoint y: 105, distance: 67.4
click at [586, 105] on div at bounding box center [610, 183] width 147 height 327
drag, startPoint x: 606, startPoint y: 231, endPoint x: 604, endPoint y: 158, distance: 73.1
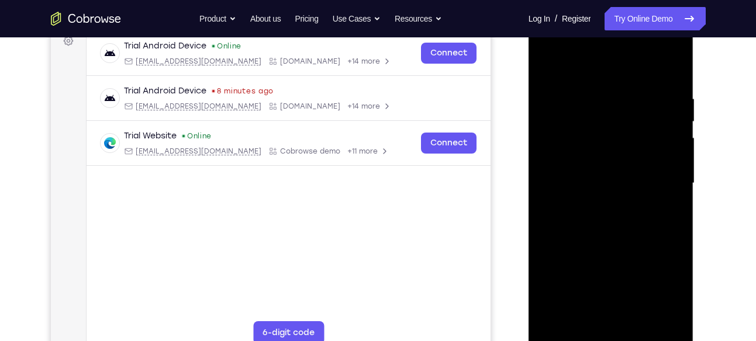
click at [604, 158] on div at bounding box center [610, 183] width 147 height 327
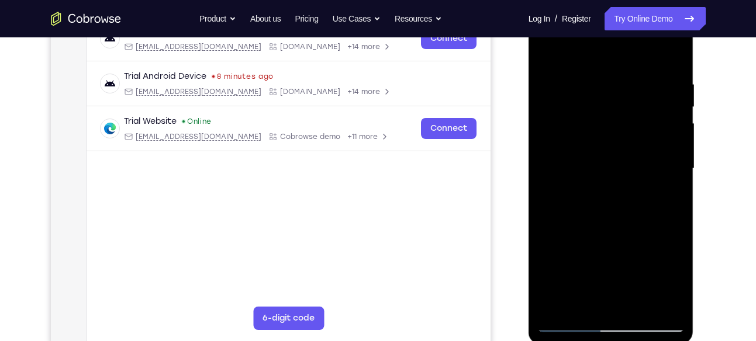
scroll to position [196, 0]
drag, startPoint x: 595, startPoint y: 204, endPoint x: 601, endPoint y: 118, distance: 86.2
click at [601, 118] on div at bounding box center [610, 169] width 147 height 327
drag, startPoint x: 637, startPoint y: 248, endPoint x: 632, endPoint y: 154, distance: 94.3
click at [632, 154] on div at bounding box center [610, 169] width 147 height 327
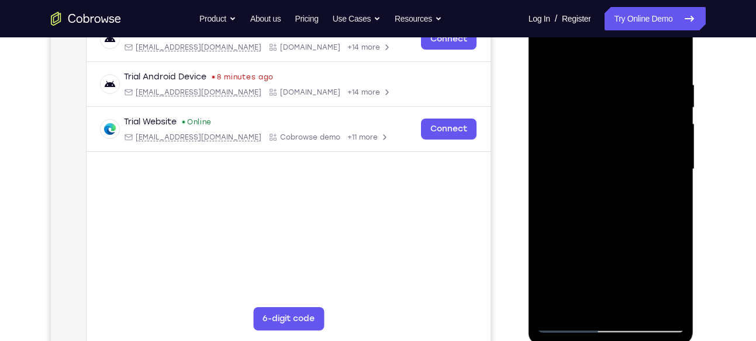
drag, startPoint x: 613, startPoint y: 232, endPoint x: 621, endPoint y: 157, distance: 75.9
click at [621, 157] on div at bounding box center [610, 169] width 147 height 327
drag, startPoint x: 615, startPoint y: 253, endPoint x: 625, endPoint y: 157, distance: 96.5
click at [625, 157] on div at bounding box center [610, 169] width 147 height 327
drag, startPoint x: 611, startPoint y: 232, endPoint x: 625, endPoint y: 139, distance: 93.4
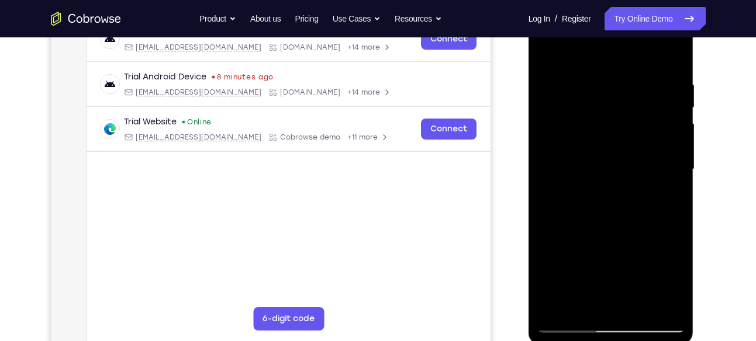
click at [625, 139] on div at bounding box center [610, 169] width 147 height 327
drag, startPoint x: 609, startPoint y: 241, endPoint x: 632, endPoint y: 142, distance: 102.0
click at [632, 142] on div at bounding box center [610, 169] width 147 height 327
drag, startPoint x: 591, startPoint y: 224, endPoint x: 623, endPoint y: 135, distance: 94.5
click at [623, 135] on div at bounding box center [610, 169] width 147 height 327
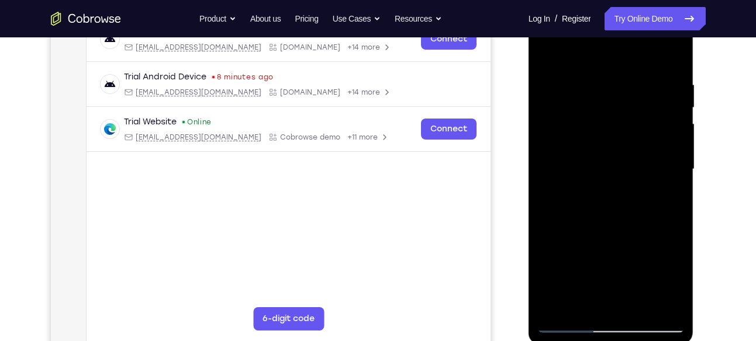
drag, startPoint x: 604, startPoint y: 227, endPoint x: 625, endPoint y: 123, distance: 105.5
click at [625, 123] on div at bounding box center [610, 169] width 147 height 327
drag, startPoint x: 616, startPoint y: 229, endPoint x: 634, endPoint y: 147, distance: 84.4
click at [634, 147] on div at bounding box center [610, 169] width 147 height 327
drag, startPoint x: 628, startPoint y: 234, endPoint x: 641, endPoint y: 137, distance: 97.4
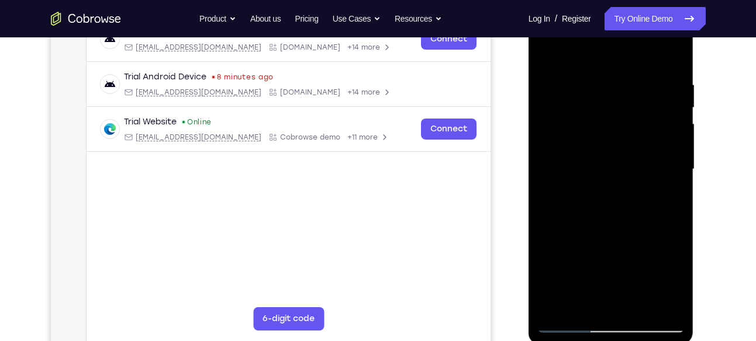
click at [641, 137] on div at bounding box center [610, 169] width 147 height 327
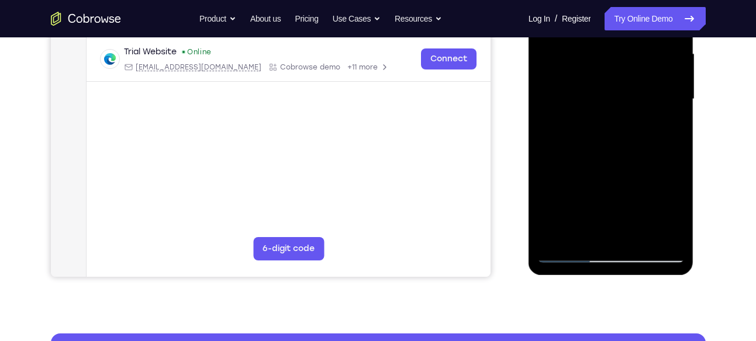
scroll to position [274, 0]
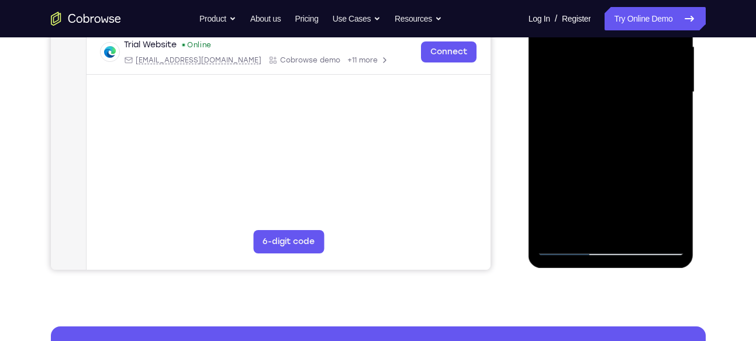
drag, startPoint x: 634, startPoint y: 176, endPoint x: 653, endPoint y: 62, distance: 115.6
click at [653, 62] on div at bounding box center [610, 92] width 147 height 327
drag, startPoint x: 629, startPoint y: 180, endPoint x: 650, endPoint y: 102, distance: 80.0
click at [650, 102] on div at bounding box center [610, 92] width 147 height 327
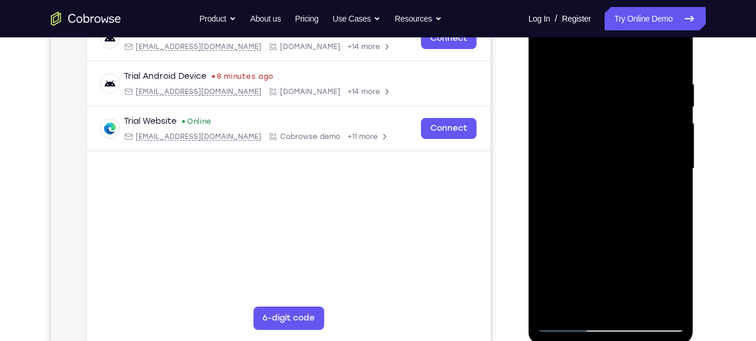
scroll to position [171, 0]
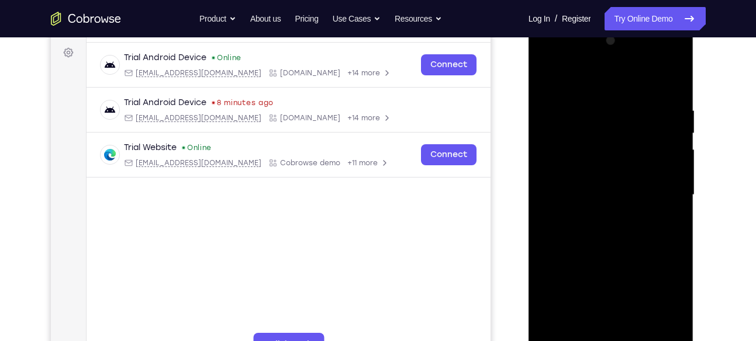
drag, startPoint x: 609, startPoint y: 195, endPoint x: 640, endPoint y: 121, distance: 79.9
click at [640, 121] on div at bounding box center [610, 195] width 147 height 327
drag, startPoint x: 613, startPoint y: 219, endPoint x: 649, endPoint y: 108, distance: 116.3
click at [649, 108] on div at bounding box center [610, 195] width 147 height 327
drag, startPoint x: 615, startPoint y: 226, endPoint x: 654, endPoint y: 115, distance: 117.1
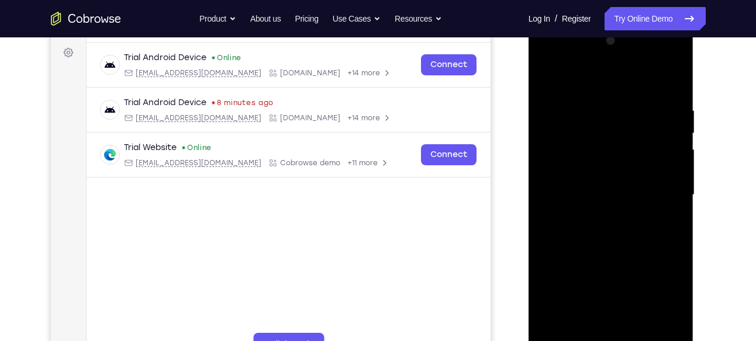
click at [654, 115] on div at bounding box center [610, 195] width 147 height 327
drag, startPoint x: 610, startPoint y: 218, endPoint x: 636, endPoint y: 120, distance: 101.1
click at [636, 120] on div at bounding box center [610, 195] width 147 height 327
click at [557, 205] on div at bounding box center [610, 195] width 147 height 327
click at [615, 151] on div at bounding box center [610, 195] width 147 height 327
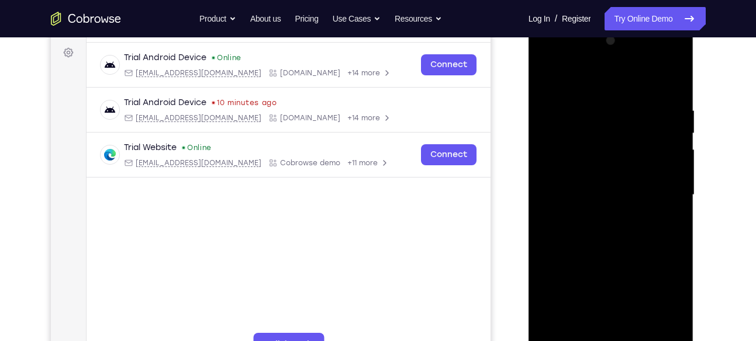
drag, startPoint x: 594, startPoint y: 247, endPoint x: 620, endPoint y: 151, distance: 99.4
click at [620, 151] on div at bounding box center [610, 195] width 147 height 327
drag, startPoint x: 598, startPoint y: 210, endPoint x: 613, endPoint y: 170, distance: 43.1
click at [613, 170] on div at bounding box center [610, 195] width 147 height 327
drag, startPoint x: 612, startPoint y: 173, endPoint x: 598, endPoint y: 195, distance: 25.5
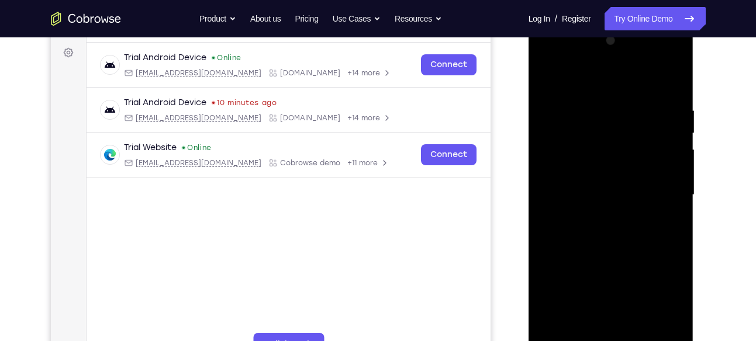
click at [598, 195] on div at bounding box center [610, 195] width 147 height 327
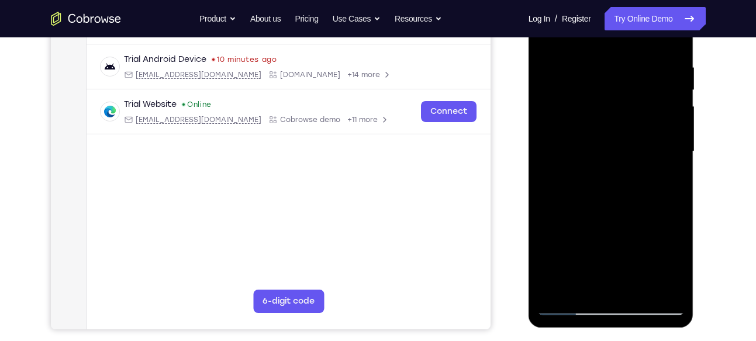
scroll to position [216, 0]
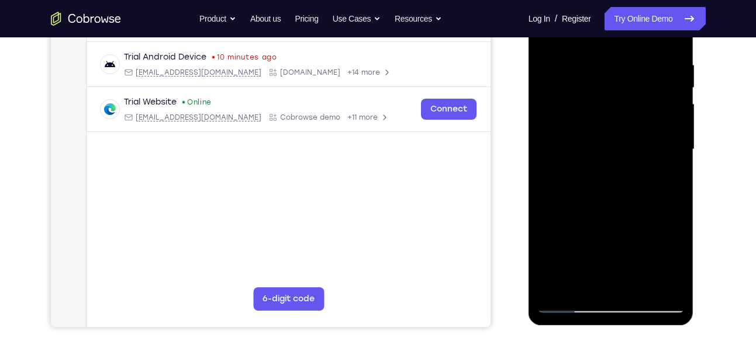
click at [572, 205] on div at bounding box center [610, 149] width 147 height 327
click at [577, 172] on div at bounding box center [610, 149] width 147 height 327
drag, startPoint x: 605, startPoint y: 254, endPoint x: 618, endPoint y: 143, distance: 111.3
click at [618, 143] on div at bounding box center [610, 149] width 147 height 327
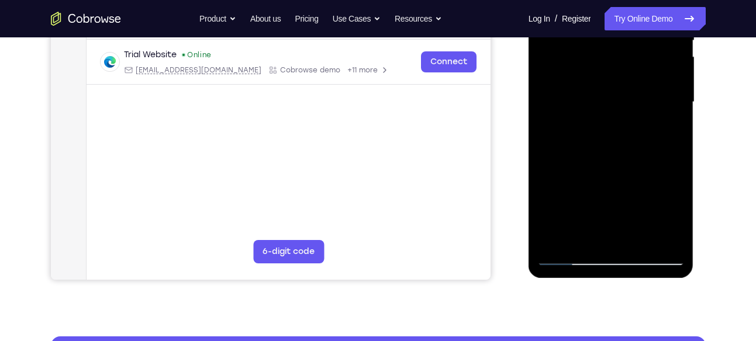
scroll to position [263, 0]
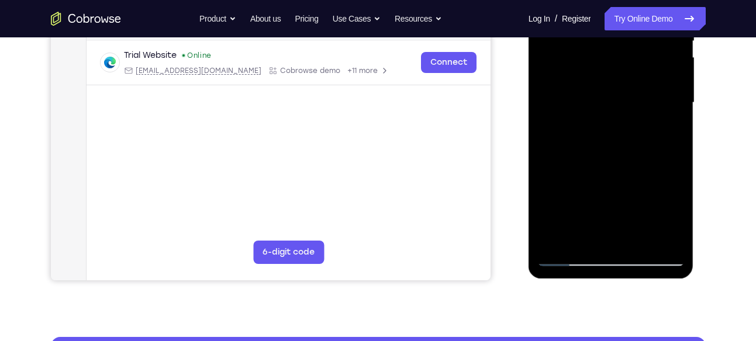
drag, startPoint x: 623, startPoint y: 178, endPoint x: 644, endPoint y: 126, distance: 56.4
click at [644, 126] on div at bounding box center [610, 102] width 147 height 327
drag, startPoint x: 618, startPoint y: 205, endPoint x: 634, endPoint y: 91, distance: 115.2
click at [634, 91] on div at bounding box center [610, 102] width 147 height 327
drag, startPoint x: 604, startPoint y: 192, endPoint x: 633, endPoint y: 108, distance: 89.1
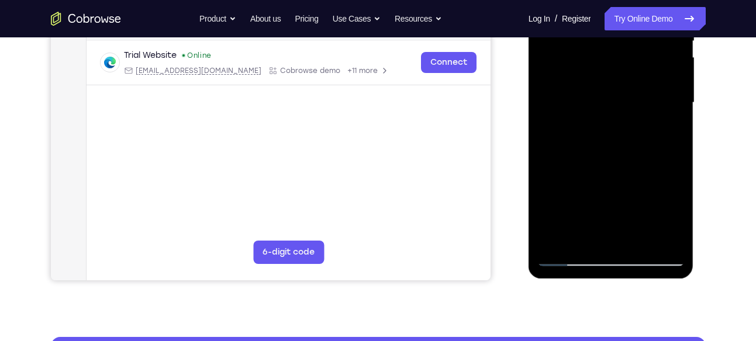
click at [633, 110] on div at bounding box center [610, 102] width 147 height 327
drag, startPoint x: 596, startPoint y: 192, endPoint x: 625, endPoint y: 129, distance: 69.3
click at [625, 129] on div at bounding box center [610, 102] width 147 height 327
drag, startPoint x: 578, startPoint y: 149, endPoint x: 579, endPoint y: 88, distance: 60.8
click at [579, 88] on div at bounding box center [610, 102] width 147 height 327
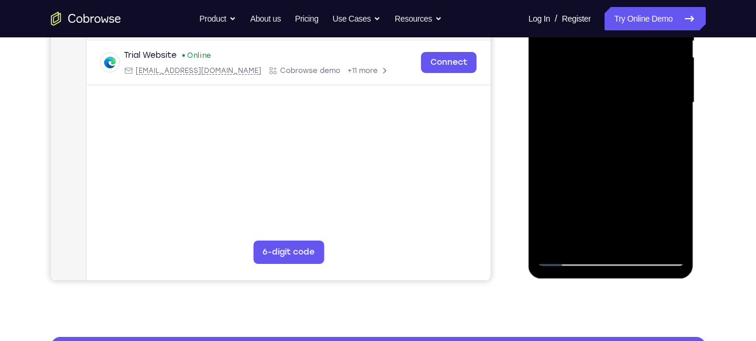
drag, startPoint x: 602, startPoint y: 198, endPoint x: 611, endPoint y: 89, distance: 109.1
click at [611, 89] on div at bounding box center [610, 102] width 147 height 327
drag, startPoint x: 585, startPoint y: 217, endPoint x: 608, endPoint y: 140, distance: 79.9
click at [608, 140] on div at bounding box center [610, 102] width 147 height 327
drag, startPoint x: 592, startPoint y: 202, endPoint x: 606, endPoint y: 128, distance: 74.9
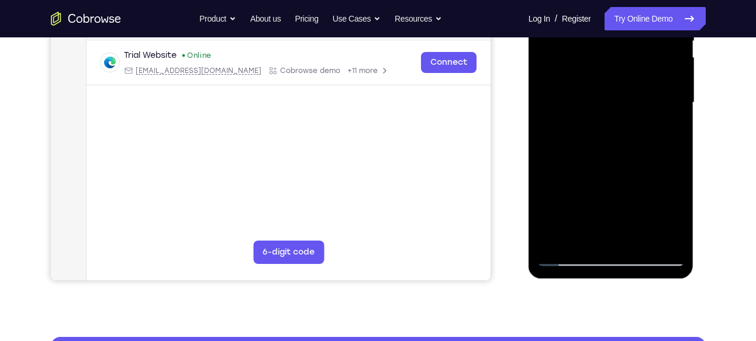
click at [606, 128] on div at bounding box center [610, 102] width 147 height 327
drag, startPoint x: 598, startPoint y: 208, endPoint x: 615, endPoint y: 111, distance: 98.6
click at [615, 111] on div at bounding box center [610, 102] width 147 height 327
click at [557, 201] on div at bounding box center [610, 102] width 147 height 327
click at [613, 142] on div at bounding box center [610, 102] width 147 height 327
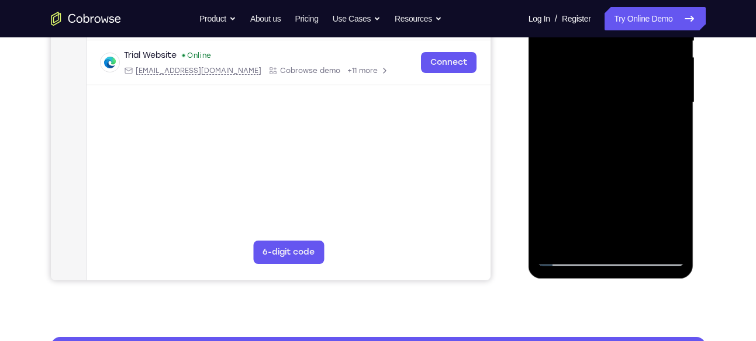
drag, startPoint x: 613, startPoint y: 142, endPoint x: 570, endPoint y: 277, distance: 141.1
click at [570, 277] on div at bounding box center [611, 104] width 165 height 349
click at [573, 82] on div at bounding box center [610, 102] width 147 height 327
drag, startPoint x: 605, startPoint y: 195, endPoint x: 608, endPoint y: 80, distance: 115.8
click at [608, 80] on div at bounding box center [610, 102] width 147 height 327
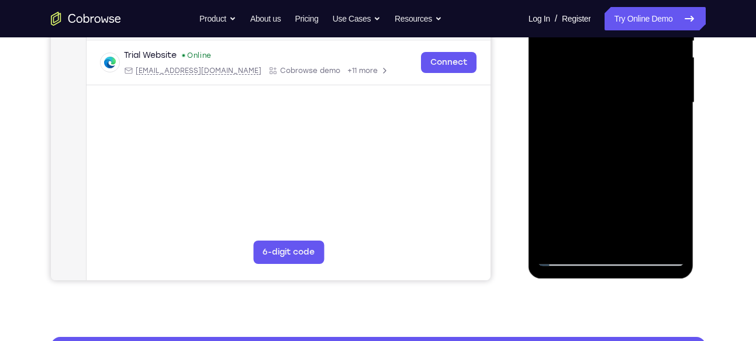
drag, startPoint x: 622, startPoint y: 194, endPoint x: 628, endPoint y: 110, distance: 83.9
click at [628, 110] on div at bounding box center [610, 102] width 147 height 327
drag, startPoint x: 612, startPoint y: 218, endPoint x: 623, endPoint y: 149, distance: 69.8
click at [623, 149] on div at bounding box center [610, 102] width 147 height 327
drag, startPoint x: 616, startPoint y: 206, endPoint x: 634, endPoint y: 118, distance: 89.6
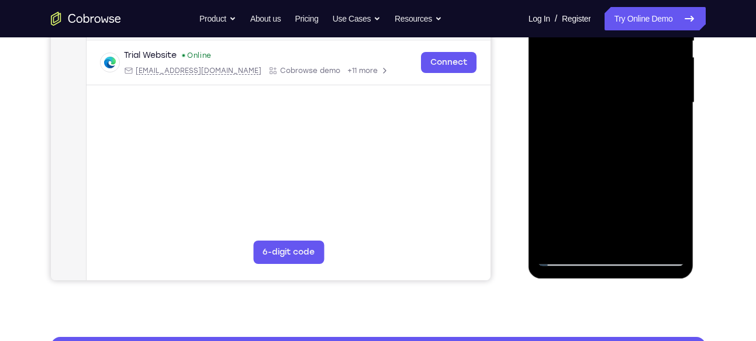
click at [634, 118] on div at bounding box center [610, 102] width 147 height 327
drag, startPoint x: 622, startPoint y: 176, endPoint x: 636, endPoint y: 78, distance: 99.2
click at [636, 78] on div at bounding box center [610, 102] width 147 height 327
drag, startPoint x: 631, startPoint y: 192, endPoint x: 636, endPoint y: 99, distance: 93.7
click at [636, 99] on div at bounding box center [610, 102] width 147 height 327
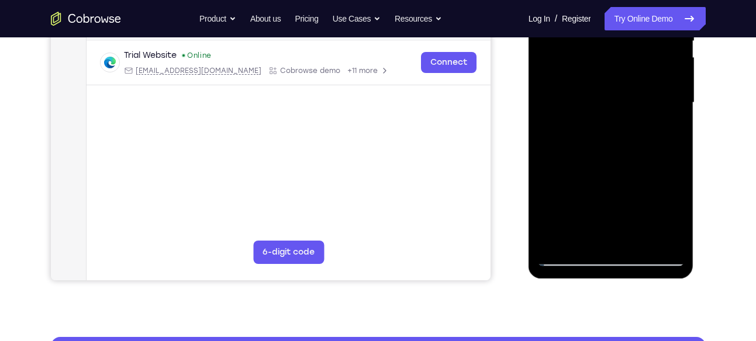
drag, startPoint x: 633, startPoint y: 188, endPoint x: 641, endPoint y: 77, distance: 111.4
click at [641, 77] on div at bounding box center [610, 102] width 147 height 327
drag, startPoint x: 629, startPoint y: 201, endPoint x: 637, endPoint y: 96, distance: 104.4
click at [637, 96] on div at bounding box center [610, 102] width 147 height 327
drag, startPoint x: 620, startPoint y: 199, endPoint x: 636, endPoint y: 91, distance: 109.4
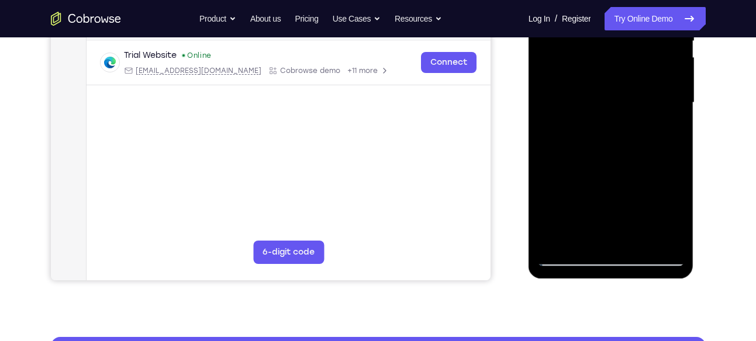
click at [636, 91] on div at bounding box center [610, 102] width 147 height 327
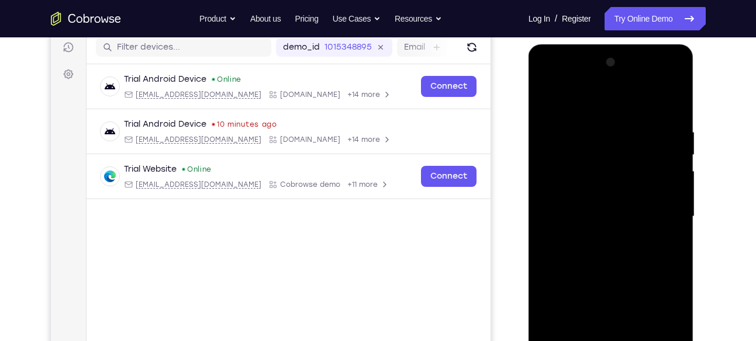
scroll to position [149, 0]
click at [549, 98] on div at bounding box center [610, 217] width 147 height 327
drag, startPoint x: 606, startPoint y: 244, endPoint x: 615, endPoint y: 136, distance: 108.5
click at [615, 138] on div at bounding box center [610, 217] width 147 height 327
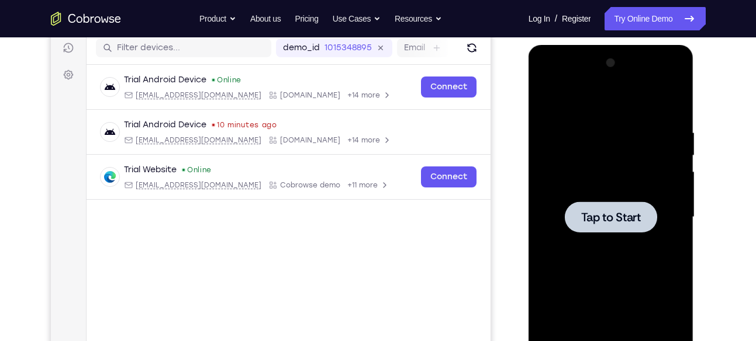
click at [613, 154] on div at bounding box center [610, 217] width 147 height 327
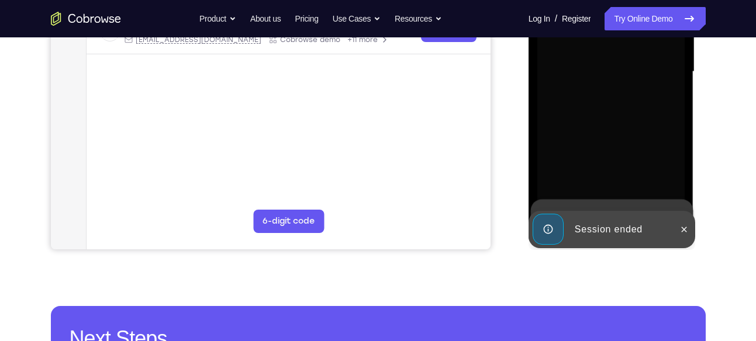
scroll to position [306, 0]
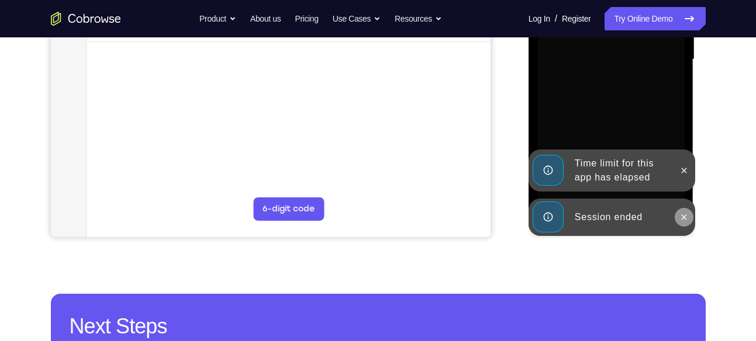
click at [683, 213] on icon at bounding box center [683, 217] width 9 height 9
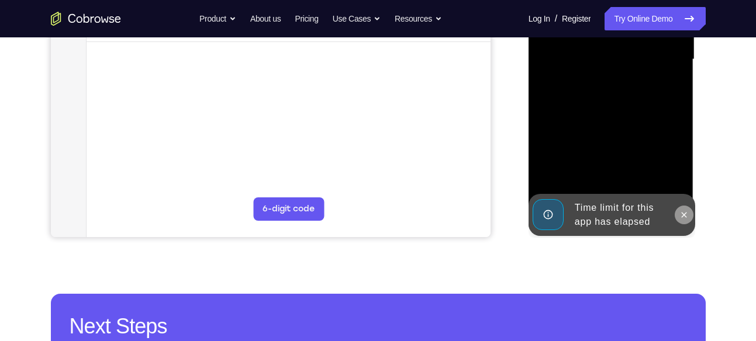
click at [681, 168] on div at bounding box center [610, 59] width 147 height 327
click at [680, 219] on icon at bounding box center [683, 215] width 9 height 9
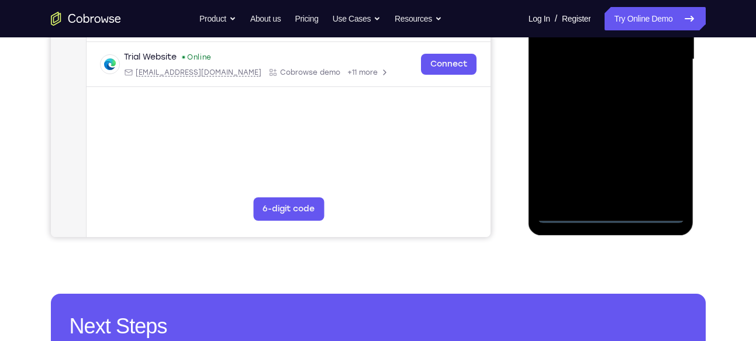
click at [613, 219] on div at bounding box center [610, 59] width 147 height 327
click at [669, 160] on div at bounding box center [610, 59] width 147 height 327
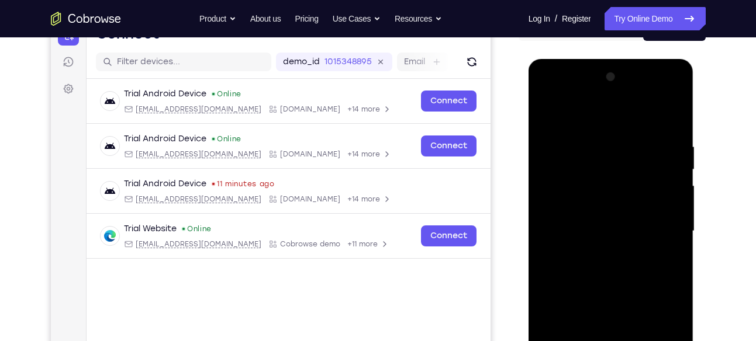
scroll to position [133, 0]
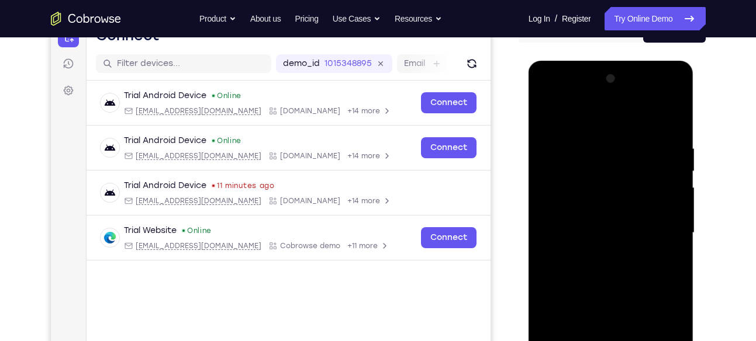
click at [557, 101] on div at bounding box center [610, 233] width 147 height 327
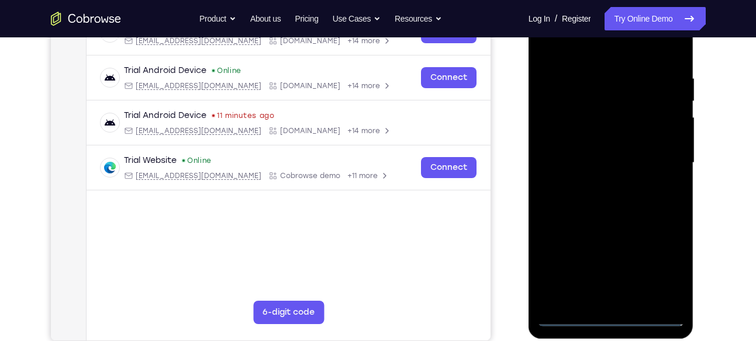
scroll to position [204, 0]
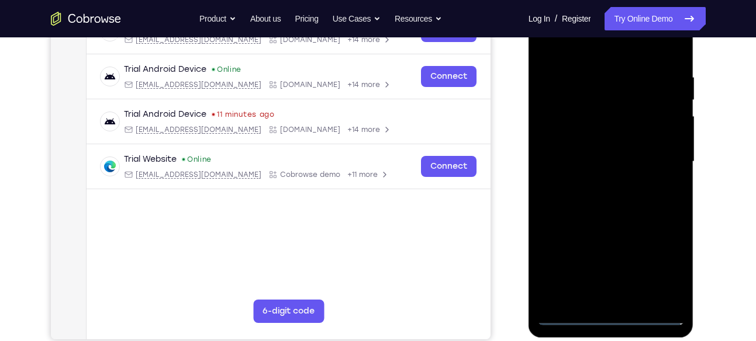
click at [664, 158] on div at bounding box center [610, 161] width 147 height 327
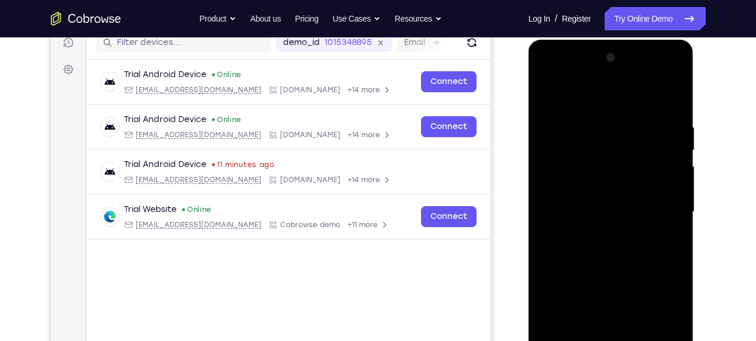
scroll to position [150, 0]
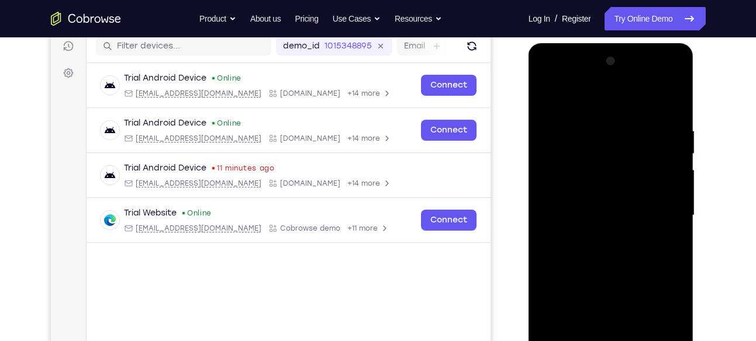
click at [599, 237] on div at bounding box center [610, 215] width 147 height 327
click at [577, 198] on div at bounding box center [610, 215] width 147 height 327
click at [570, 192] on div at bounding box center [610, 215] width 147 height 327
click at [591, 222] on div at bounding box center [610, 215] width 147 height 327
click at [589, 250] on div at bounding box center [610, 215] width 147 height 327
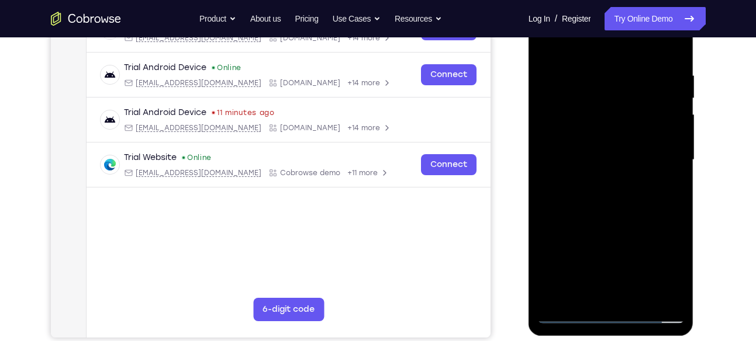
scroll to position [204, 0]
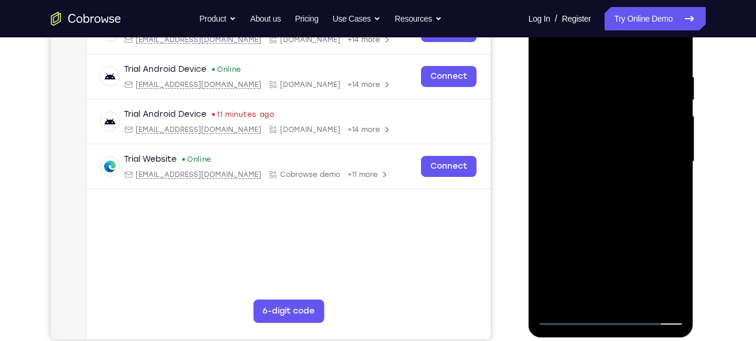
click at [612, 218] on div at bounding box center [610, 161] width 147 height 327
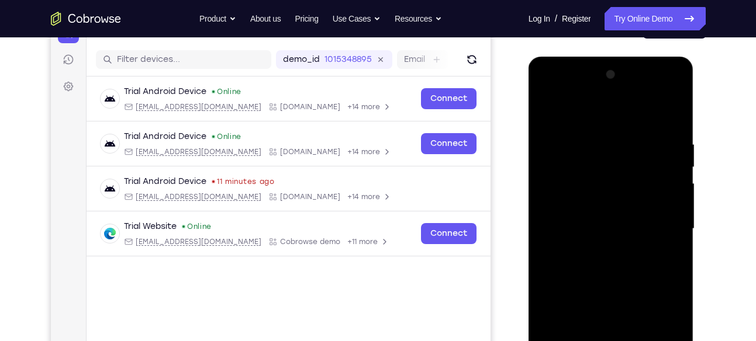
scroll to position [137, 0]
drag, startPoint x: 647, startPoint y: 125, endPoint x: 578, endPoint y: 132, distance: 69.3
click at [578, 132] on div at bounding box center [610, 228] width 147 height 327
drag, startPoint x: 670, startPoint y: 142, endPoint x: 573, endPoint y: 140, distance: 96.5
click at [573, 140] on div at bounding box center [610, 228] width 147 height 327
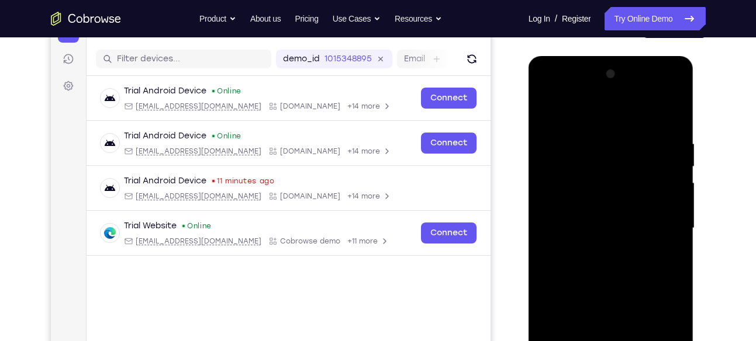
drag, startPoint x: 656, startPoint y: 136, endPoint x: 588, endPoint y: 144, distance: 68.3
click at [588, 144] on div at bounding box center [610, 228] width 147 height 327
drag, startPoint x: 578, startPoint y: 144, endPoint x: 629, endPoint y: 138, distance: 51.3
click at [629, 138] on div at bounding box center [610, 228] width 147 height 327
drag, startPoint x: 604, startPoint y: 139, endPoint x: 699, endPoint y: 146, distance: 95.6
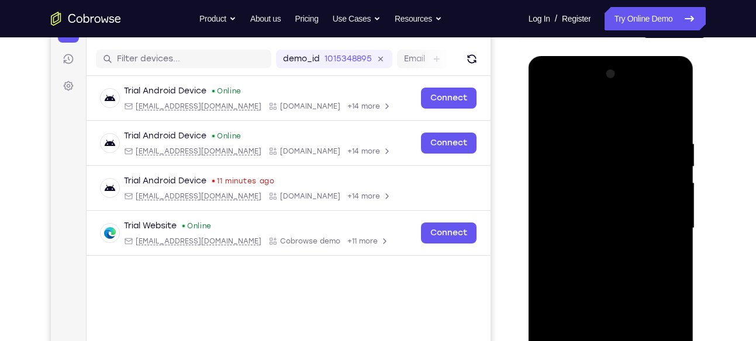
click at [695, 146] on html "Online web based iOS Simulators and Android Emulators. Run iPhone, iPad, Mobile…" at bounding box center [612, 231] width 167 height 351
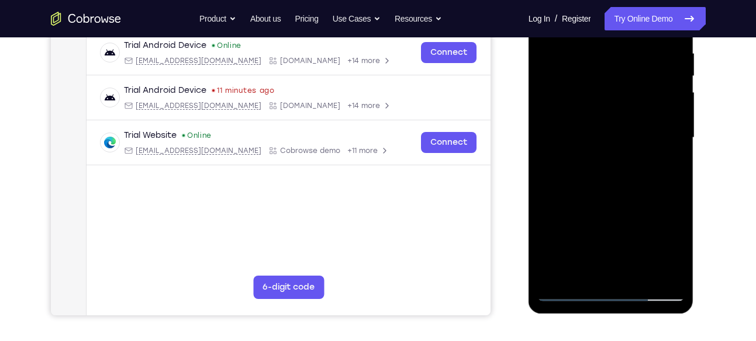
scroll to position [246, 0]
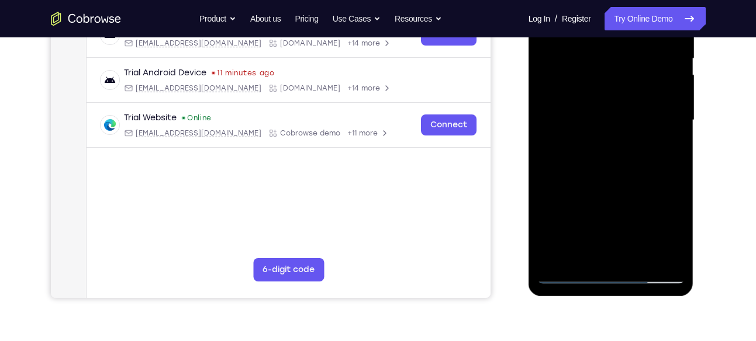
drag, startPoint x: 629, startPoint y: 109, endPoint x: 641, endPoint y: 105, distance: 13.3
click at [641, 105] on div at bounding box center [610, 120] width 147 height 327
drag, startPoint x: 613, startPoint y: 219, endPoint x: 648, endPoint y: 98, distance: 125.9
click at [648, 98] on div at bounding box center [610, 120] width 147 height 327
drag, startPoint x: 607, startPoint y: 208, endPoint x: 650, endPoint y: 102, distance: 114.1
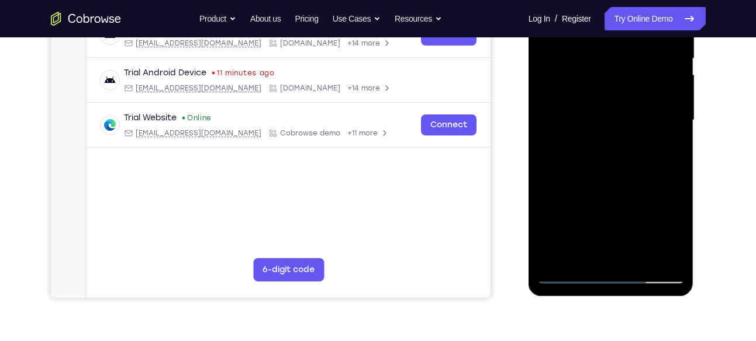
click at [650, 102] on div at bounding box center [610, 120] width 147 height 327
click at [592, 134] on div at bounding box center [610, 120] width 147 height 327
drag, startPoint x: 603, startPoint y: 220, endPoint x: 622, endPoint y: 136, distance: 87.0
click at [622, 136] on div at bounding box center [610, 120] width 147 height 327
drag, startPoint x: 597, startPoint y: 219, endPoint x: 619, endPoint y: 133, distance: 88.1
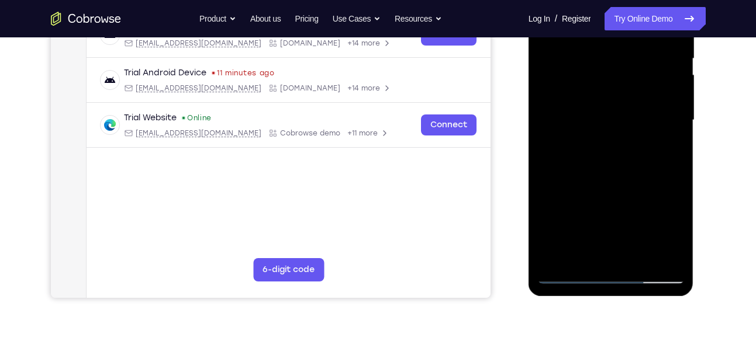
click at [619, 133] on div at bounding box center [610, 120] width 147 height 327
drag, startPoint x: 590, startPoint y: 225, endPoint x: 636, endPoint y: 108, distance: 125.0
click at [636, 108] on div at bounding box center [610, 120] width 147 height 327
drag, startPoint x: 593, startPoint y: 212, endPoint x: 610, endPoint y: 140, distance: 74.6
click at [610, 140] on div at bounding box center [610, 120] width 147 height 327
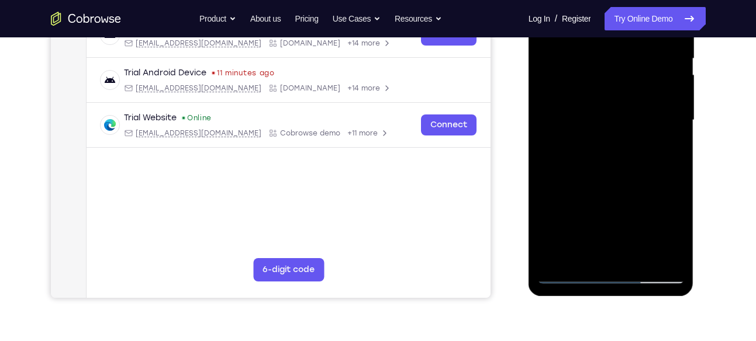
drag, startPoint x: 574, startPoint y: 208, endPoint x: 610, endPoint y: 118, distance: 96.5
click at [610, 118] on div at bounding box center [610, 120] width 147 height 327
drag, startPoint x: 607, startPoint y: 178, endPoint x: 639, endPoint y: 98, distance: 86.9
click at [636, 109] on div at bounding box center [610, 120] width 147 height 327
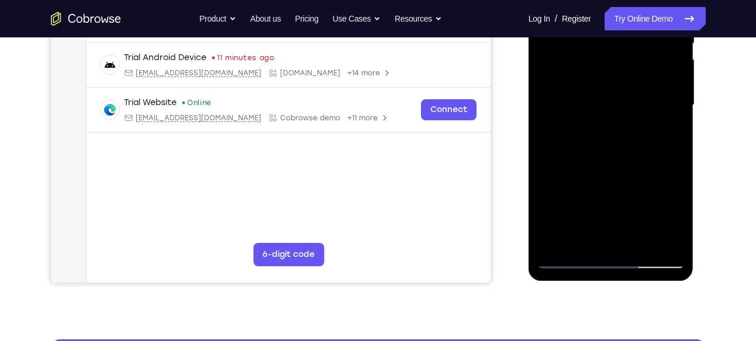
scroll to position [261, 0]
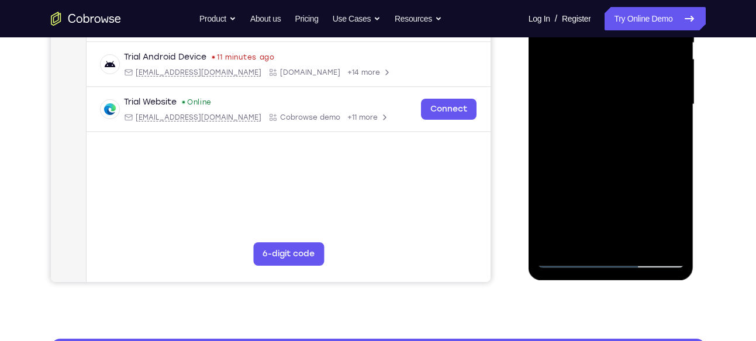
drag, startPoint x: 588, startPoint y: 168, endPoint x: 629, endPoint y: 87, distance: 91.0
click at [629, 87] on div at bounding box center [610, 104] width 147 height 327
drag, startPoint x: 589, startPoint y: 199, endPoint x: 647, endPoint y: 100, distance: 114.5
click at [647, 100] on div at bounding box center [610, 104] width 147 height 327
drag, startPoint x: 613, startPoint y: 178, endPoint x: 648, endPoint y: 63, distance: 120.6
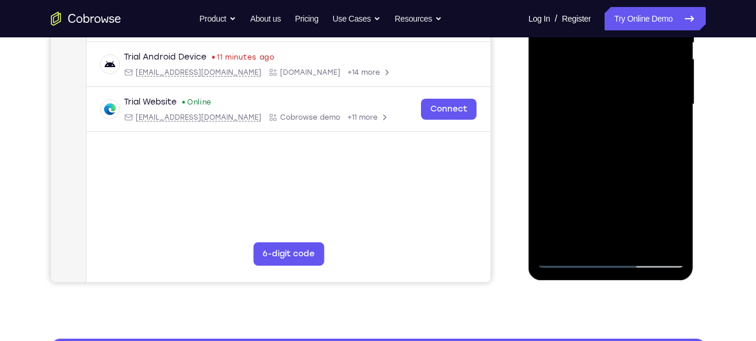
click at [648, 63] on div at bounding box center [610, 104] width 147 height 327
drag, startPoint x: 598, startPoint y: 204, endPoint x: 641, endPoint y: 92, distance: 120.5
click at [641, 92] on div at bounding box center [610, 104] width 147 height 327
drag, startPoint x: 602, startPoint y: 184, endPoint x: 635, endPoint y: 102, distance: 88.2
click at [635, 102] on div at bounding box center [610, 104] width 147 height 327
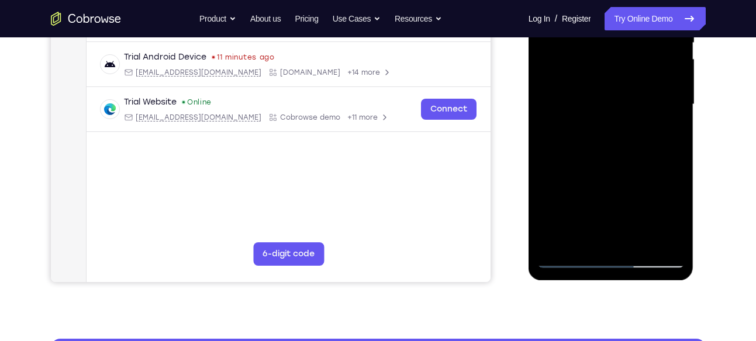
drag, startPoint x: 607, startPoint y: 197, endPoint x: 638, endPoint y: 99, distance: 103.0
click at [638, 99] on div at bounding box center [610, 104] width 147 height 327
drag, startPoint x: 613, startPoint y: 206, endPoint x: 639, endPoint y: 102, distance: 107.2
click at [639, 102] on div at bounding box center [610, 104] width 147 height 327
drag, startPoint x: 594, startPoint y: 190, endPoint x: 650, endPoint y: 60, distance: 142.0
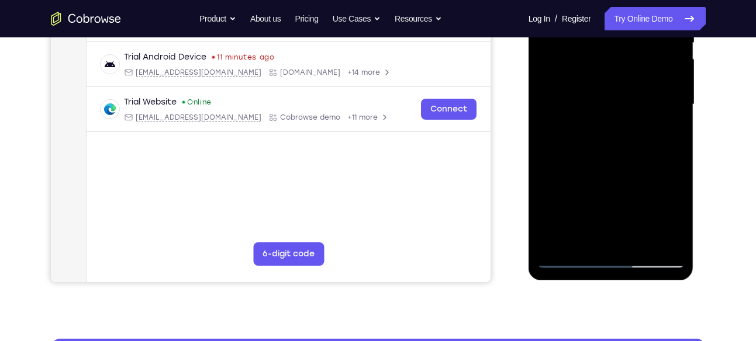
click at [650, 60] on div at bounding box center [610, 104] width 147 height 327
drag, startPoint x: 612, startPoint y: 163, endPoint x: 646, endPoint y: 89, distance: 80.9
click at [646, 89] on div at bounding box center [610, 104] width 147 height 327
drag, startPoint x: 605, startPoint y: 168, endPoint x: 637, endPoint y: 108, distance: 68.5
click at [637, 108] on div at bounding box center [610, 104] width 147 height 327
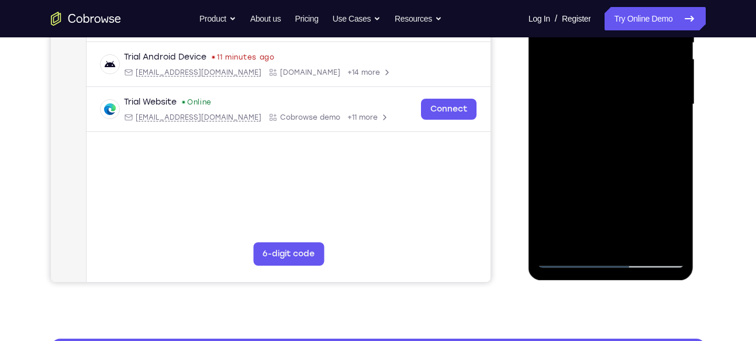
drag, startPoint x: 608, startPoint y: 195, endPoint x: 648, endPoint y: 99, distance: 103.7
click at [648, 99] on div at bounding box center [610, 104] width 147 height 327
drag, startPoint x: 603, startPoint y: 182, endPoint x: 637, endPoint y: 82, distance: 106.1
click at [637, 82] on div at bounding box center [610, 104] width 147 height 327
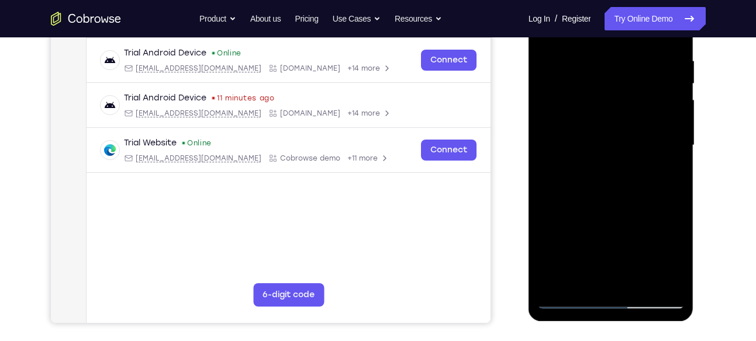
scroll to position [220, 0]
drag, startPoint x: 590, startPoint y: 218, endPoint x: 613, endPoint y: 77, distance: 143.4
click at [613, 77] on div at bounding box center [610, 145] width 147 height 327
drag, startPoint x: 587, startPoint y: 201, endPoint x: 618, endPoint y: 102, distance: 102.8
click at [618, 102] on div at bounding box center [610, 145] width 147 height 327
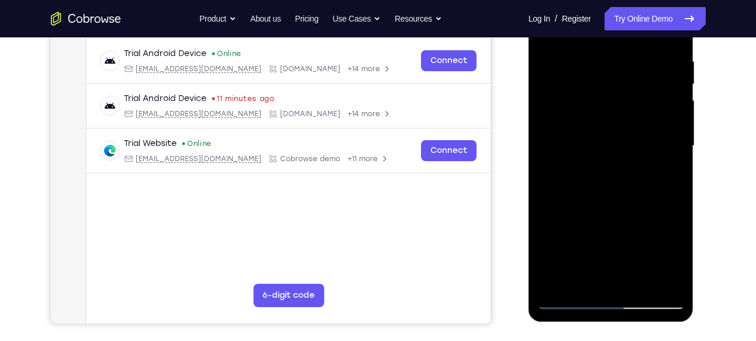
drag, startPoint x: 593, startPoint y: 208, endPoint x: 592, endPoint y: 111, distance: 97.7
click at [592, 111] on div at bounding box center [610, 145] width 147 height 327
drag, startPoint x: 548, startPoint y: 249, endPoint x: 600, endPoint y: 105, distance: 153.0
click at [600, 105] on div at bounding box center [610, 145] width 147 height 327
drag, startPoint x: 613, startPoint y: 232, endPoint x: 614, endPoint y: 133, distance: 98.8
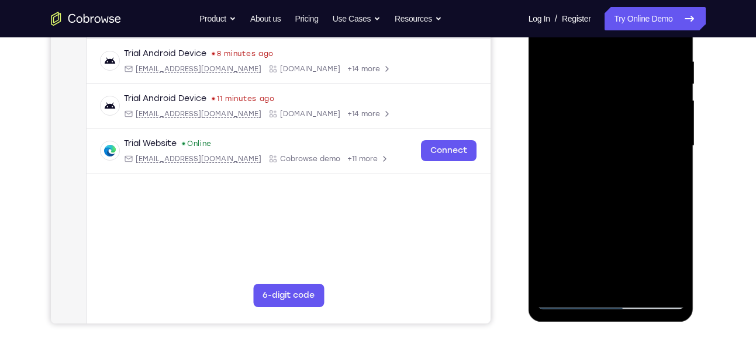
click at [614, 133] on div at bounding box center [610, 145] width 147 height 327
drag, startPoint x: 588, startPoint y: 220, endPoint x: 608, endPoint y: 103, distance: 119.3
click at [608, 108] on div at bounding box center [610, 145] width 147 height 327
drag, startPoint x: 557, startPoint y: 234, endPoint x: 592, endPoint y: 133, distance: 106.9
click at [592, 133] on div at bounding box center [610, 145] width 147 height 327
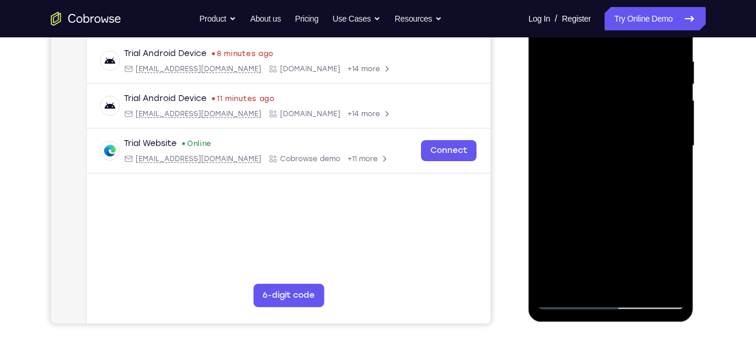
drag, startPoint x: 574, startPoint y: 220, endPoint x: 602, endPoint y: 122, distance: 101.8
click at [602, 122] on div at bounding box center [610, 145] width 147 height 327
drag, startPoint x: 574, startPoint y: 201, endPoint x: 608, endPoint y: 102, distance: 103.9
click at [608, 102] on div at bounding box center [610, 145] width 147 height 327
drag, startPoint x: 598, startPoint y: 232, endPoint x: 609, endPoint y: 109, distance: 122.8
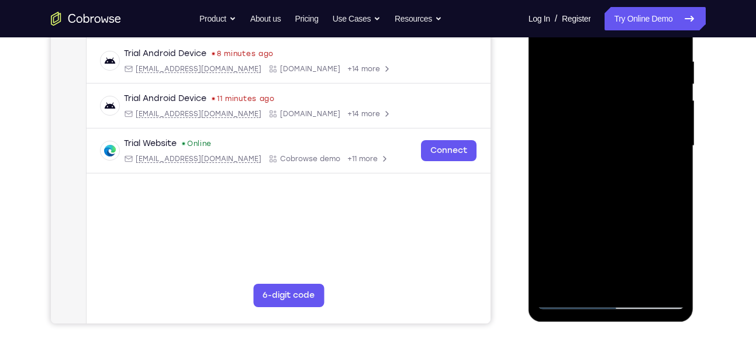
click at [609, 109] on div at bounding box center [610, 145] width 147 height 327
drag, startPoint x: 588, startPoint y: 223, endPoint x: 590, endPoint y: 128, distance: 95.3
click at [589, 141] on div at bounding box center [610, 145] width 147 height 327
drag, startPoint x: 573, startPoint y: 213, endPoint x: 585, endPoint y: 95, distance: 118.8
click at [585, 95] on div at bounding box center [610, 145] width 147 height 327
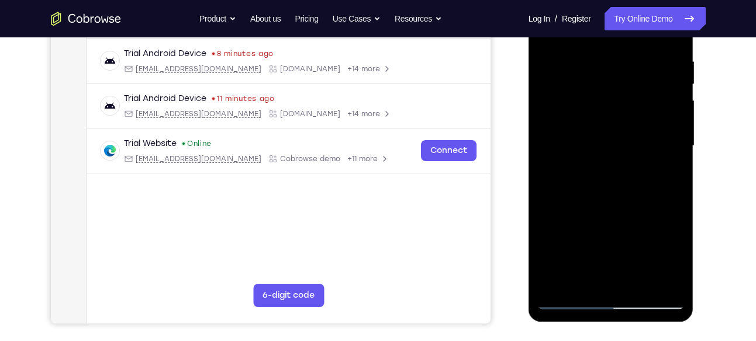
drag, startPoint x: 582, startPoint y: 226, endPoint x: 596, endPoint y: 134, distance: 92.4
click at [594, 139] on div at bounding box center [610, 145] width 147 height 327
drag, startPoint x: 559, startPoint y: 203, endPoint x: 596, endPoint y: 110, distance: 100.8
click at [596, 110] on div at bounding box center [610, 145] width 147 height 327
drag, startPoint x: 616, startPoint y: 199, endPoint x: 627, endPoint y: 112, distance: 88.5
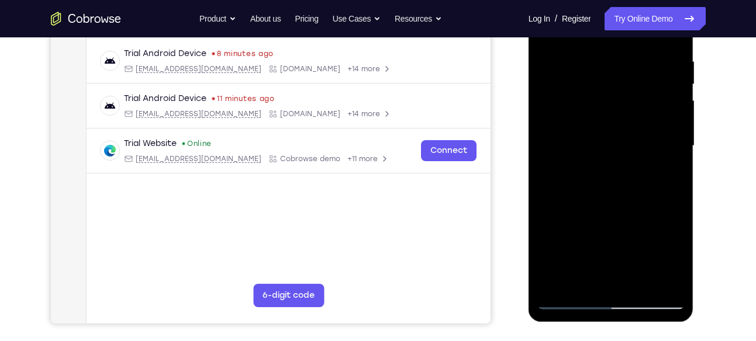
click at [627, 112] on div at bounding box center [610, 145] width 147 height 327
drag, startPoint x: 602, startPoint y: 218, endPoint x: 626, endPoint y: 107, distance: 113.1
click at [626, 107] on div at bounding box center [610, 145] width 147 height 327
drag, startPoint x: 599, startPoint y: 216, endPoint x: 618, endPoint y: 87, distance: 130.0
click at [618, 87] on div at bounding box center [610, 145] width 147 height 327
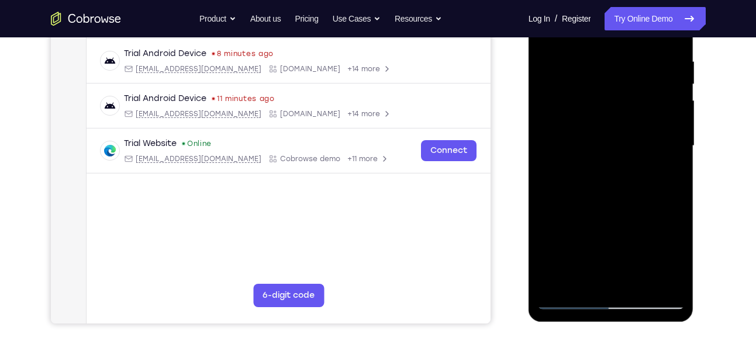
drag, startPoint x: 610, startPoint y: 216, endPoint x: 623, endPoint y: 126, distance: 90.4
click at [623, 126] on div at bounding box center [610, 145] width 147 height 327
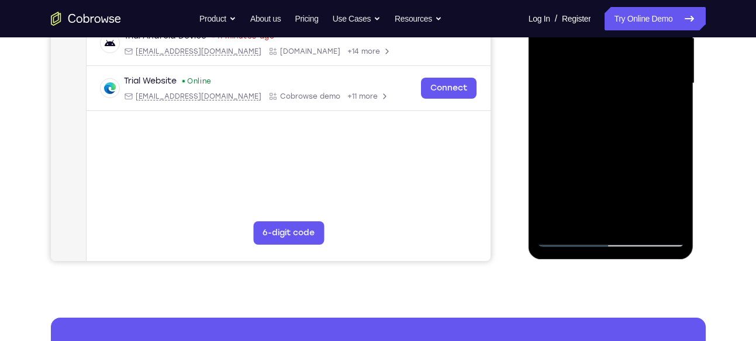
scroll to position [288, 0]
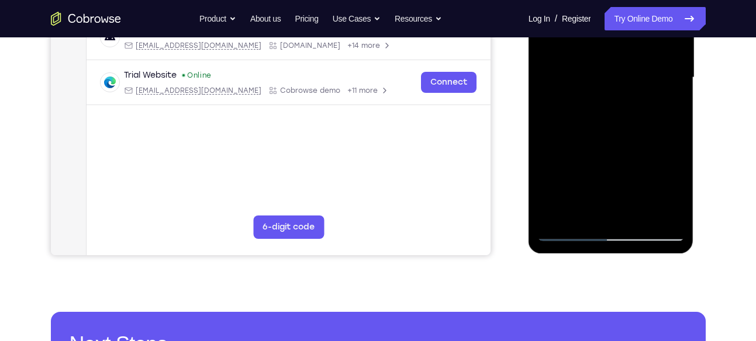
click at [638, 213] on div at bounding box center [610, 77] width 147 height 327
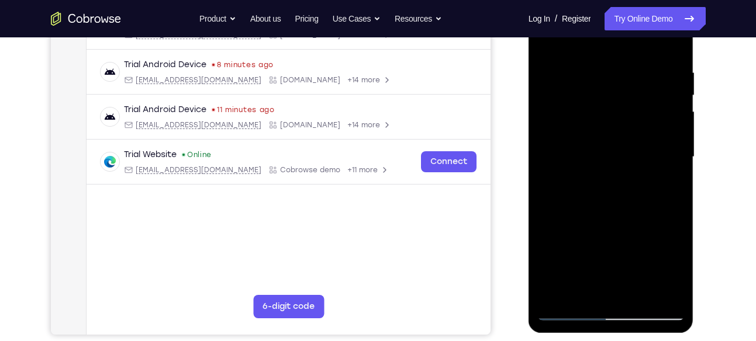
scroll to position [208, 0]
click at [623, 220] on div at bounding box center [610, 157] width 147 height 327
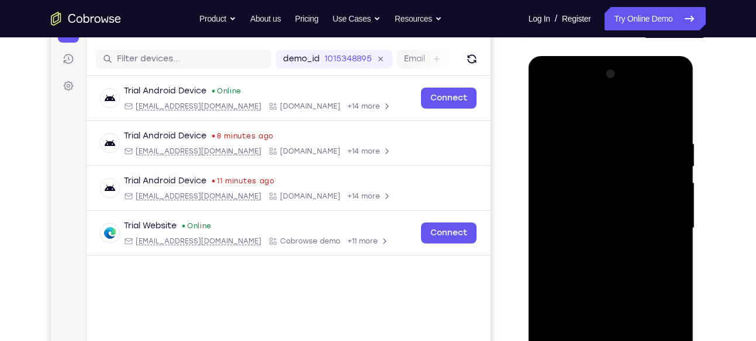
scroll to position [137, 0]
click at [549, 106] on div at bounding box center [610, 228] width 147 height 327
drag, startPoint x: 582, startPoint y: 234, endPoint x: 616, endPoint y: 165, distance: 76.9
click at [616, 165] on div at bounding box center [610, 228] width 147 height 327
drag, startPoint x: 588, startPoint y: 229, endPoint x: 622, endPoint y: 137, distance: 98.4
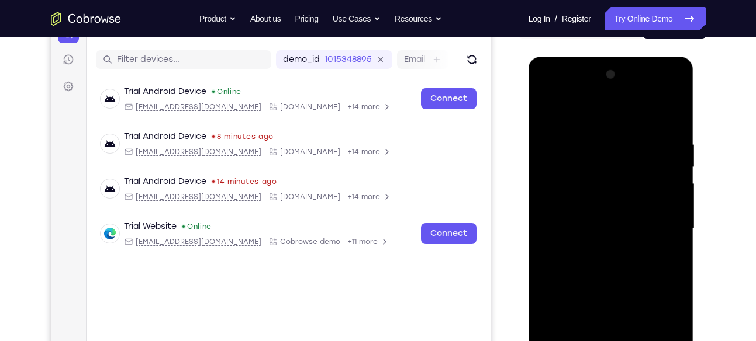
click at [622, 137] on div at bounding box center [610, 228] width 147 height 327
drag, startPoint x: 602, startPoint y: 244, endPoint x: 638, endPoint y: 143, distance: 108.0
click at [638, 143] on div at bounding box center [610, 228] width 147 height 327
drag, startPoint x: 637, startPoint y: 238, endPoint x: 655, endPoint y: 98, distance: 141.4
click at [655, 98] on div at bounding box center [610, 228] width 147 height 327
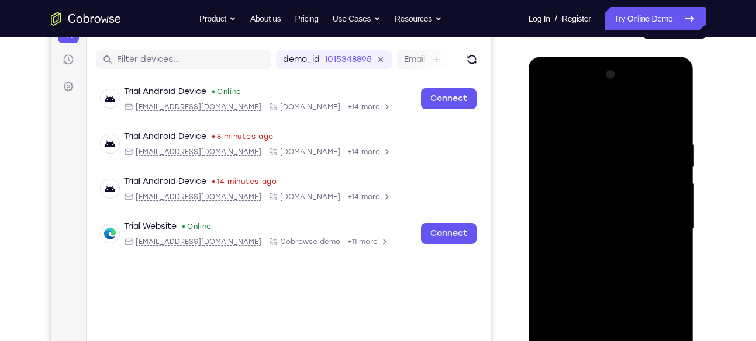
drag, startPoint x: 628, startPoint y: 236, endPoint x: 652, endPoint y: 97, distance: 141.2
click at [652, 97] on div at bounding box center [610, 228] width 147 height 327
drag, startPoint x: 619, startPoint y: 240, endPoint x: 637, endPoint y: 94, distance: 147.4
click at [637, 94] on div at bounding box center [610, 228] width 147 height 327
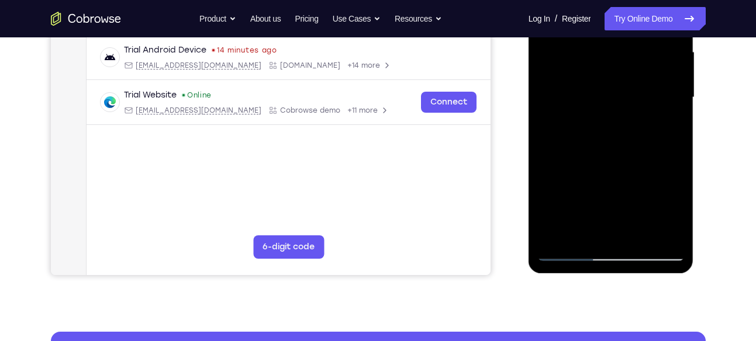
scroll to position [267, 0]
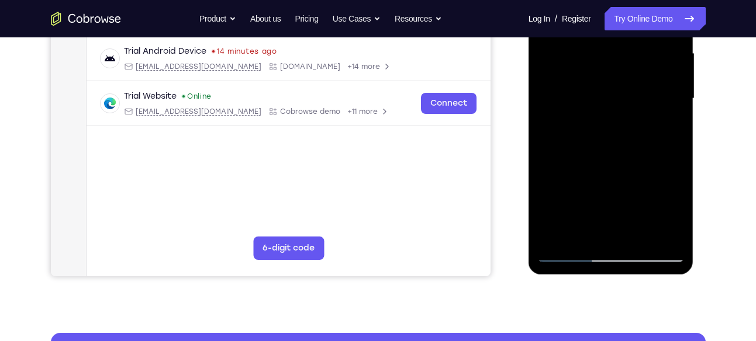
click at [636, 237] on div at bounding box center [610, 98] width 147 height 327
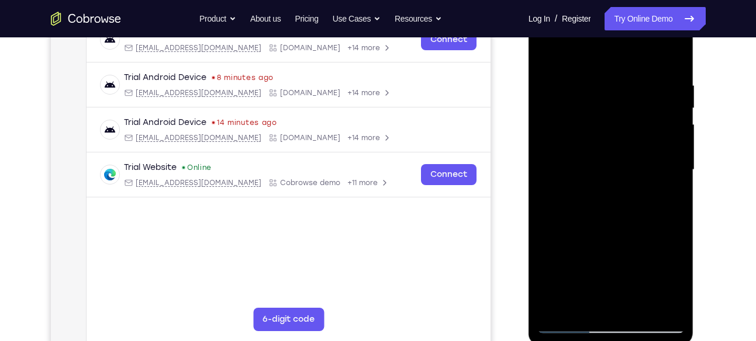
scroll to position [195, 0]
drag, startPoint x: 592, startPoint y: 218, endPoint x: 605, endPoint y: 137, distance: 82.4
click at [605, 137] on div at bounding box center [610, 170] width 147 height 327
drag, startPoint x: 601, startPoint y: 239, endPoint x: 610, endPoint y: 165, distance: 74.9
click at [610, 165] on div at bounding box center [610, 170] width 147 height 327
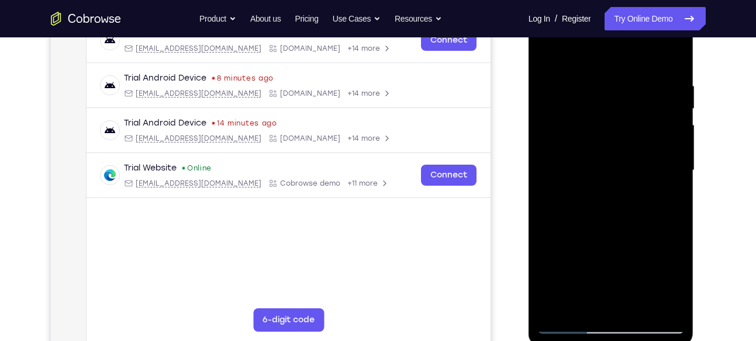
drag, startPoint x: 597, startPoint y: 238, endPoint x: 608, endPoint y: 165, distance: 73.9
click at [608, 165] on div at bounding box center [610, 170] width 147 height 327
drag, startPoint x: 608, startPoint y: 165, endPoint x: 579, endPoint y: 288, distance: 126.2
click at [579, 288] on div at bounding box center [610, 170] width 147 height 327
drag, startPoint x: 609, startPoint y: 179, endPoint x: 581, endPoint y: 267, distance: 91.9
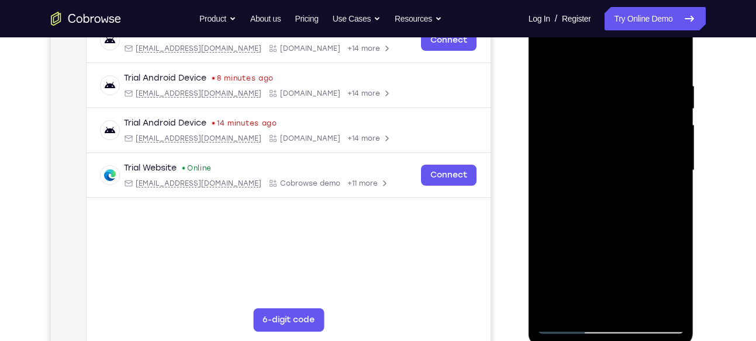
click at [581, 267] on div at bounding box center [610, 170] width 147 height 327
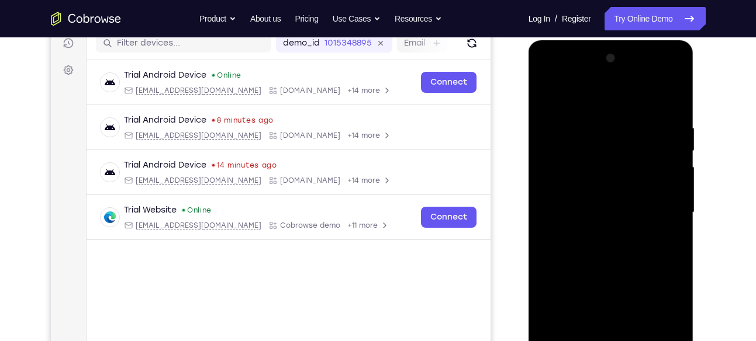
scroll to position [149, 0]
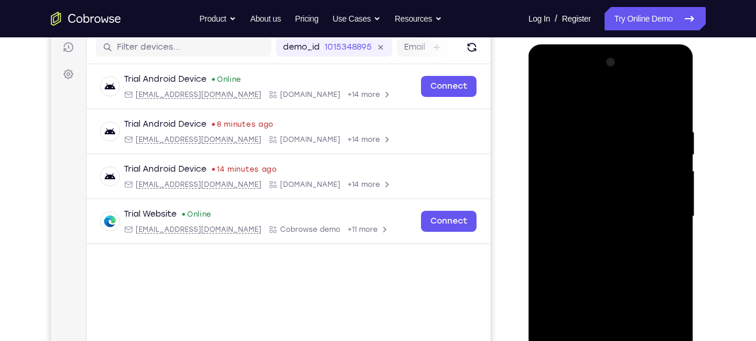
click at [614, 185] on div at bounding box center [610, 216] width 147 height 327
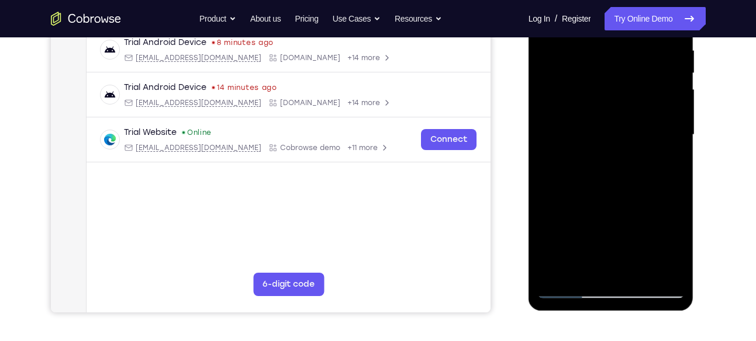
scroll to position [232, 0]
click at [576, 203] on div at bounding box center [610, 134] width 147 height 327
click at [545, 217] on div at bounding box center [610, 134] width 147 height 327
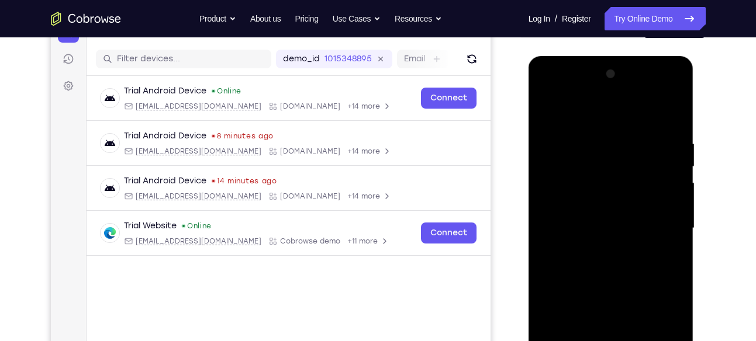
scroll to position [136, 0]
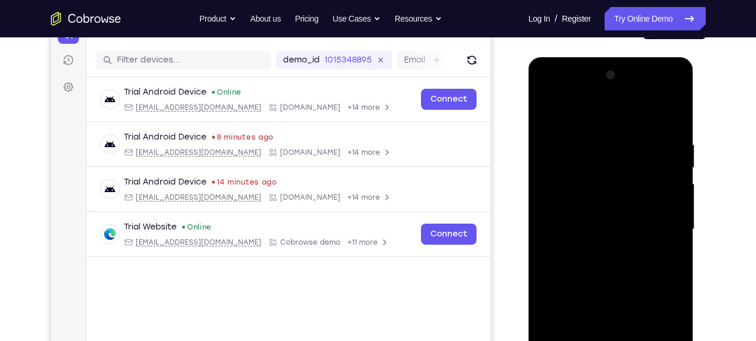
click at [639, 129] on div at bounding box center [610, 229] width 147 height 327
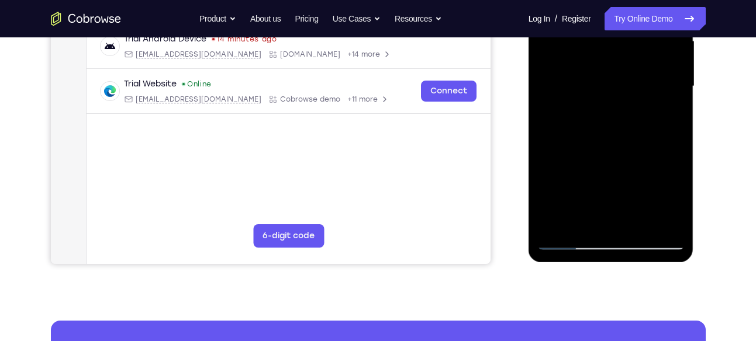
scroll to position [281, 0]
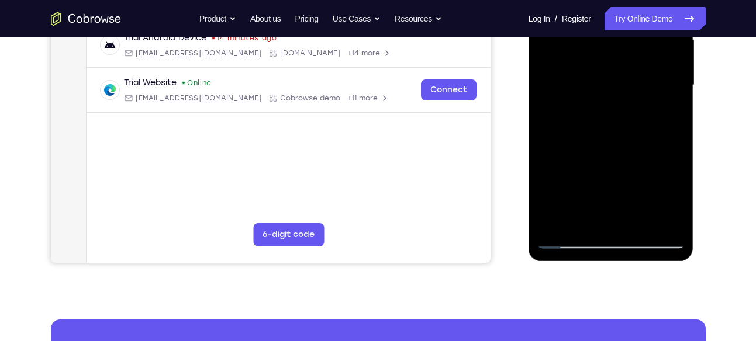
click at [673, 198] on div at bounding box center [610, 85] width 147 height 327
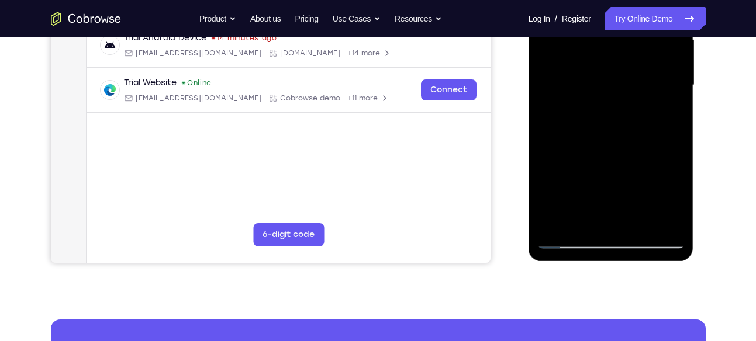
click at [673, 198] on div at bounding box center [610, 85] width 147 height 327
click at [678, 197] on div at bounding box center [610, 85] width 147 height 327
click at [601, 219] on div at bounding box center [610, 85] width 147 height 327
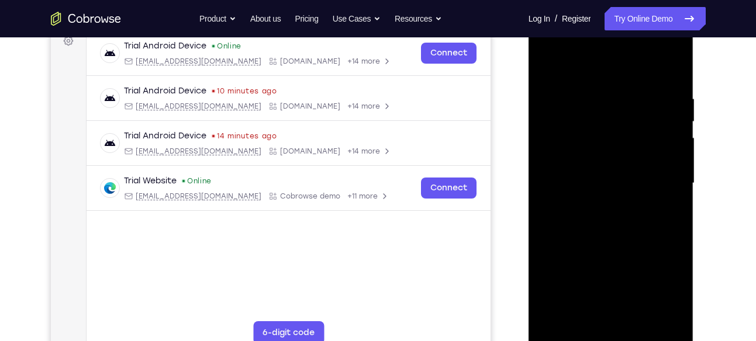
scroll to position [178, 0]
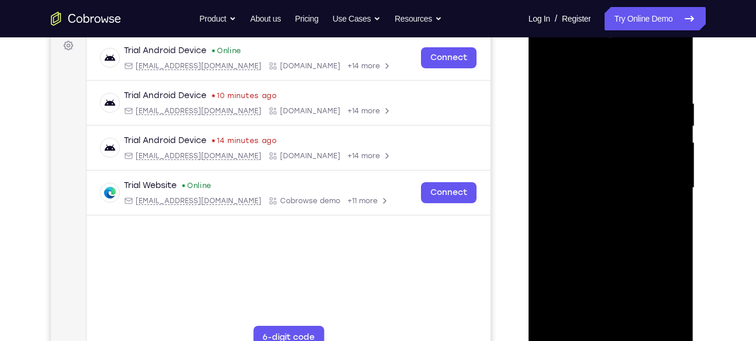
click at [546, 73] on div at bounding box center [610, 188] width 147 height 327
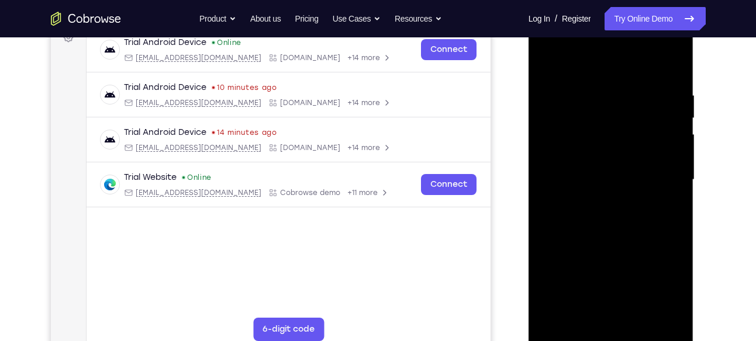
scroll to position [160, 0]
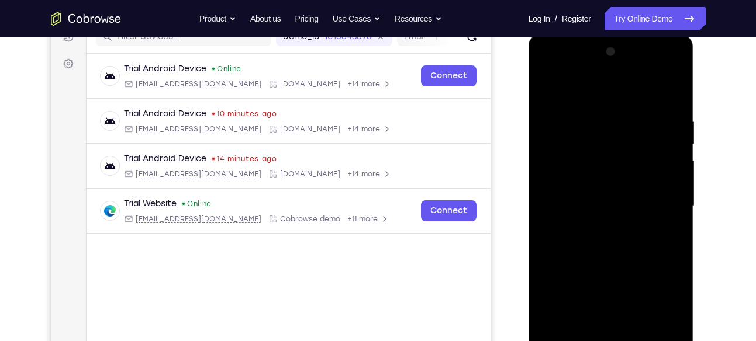
click at [548, 87] on div at bounding box center [610, 206] width 147 height 327
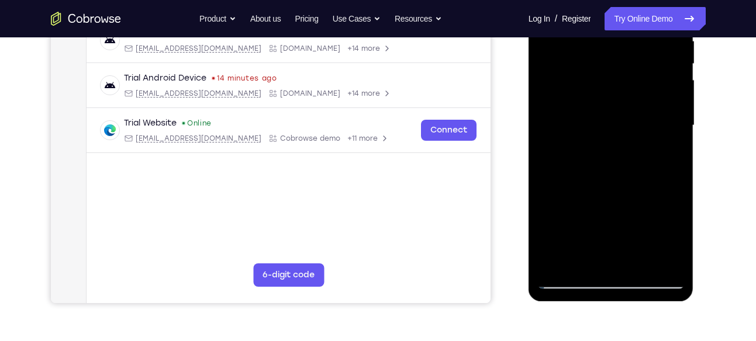
scroll to position [241, 0]
drag, startPoint x: 594, startPoint y: 109, endPoint x: 622, endPoint y: 99, distance: 29.8
drag, startPoint x: 622, startPoint y: 99, endPoint x: 571, endPoint y: 150, distance: 71.9
click at [571, 150] on div at bounding box center [610, 124] width 147 height 327
drag, startPoint x: 571, startPoint y: 150, endPoint x: 595, endPoint y: 74, distance: 79.7
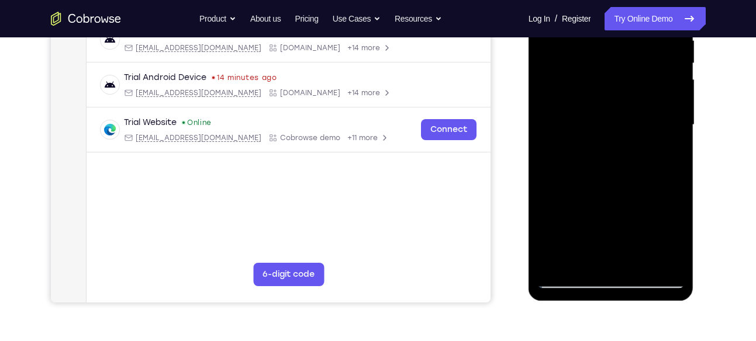
drag, startPoint x: 595, startPoint y: 74, endPoint x: 569, endPoint y: 128, distance: 59.9
click at [569, 128] on div at bounding box center [610, 124] width 147 height 327
drag, startPoint x: 623, startPoint y: 213, endPoint x: 616, endPoint y: 126, distance: 87.9
click at [616, 126] on div at bounding box center [610, 124] width 147 height 327
drag, startPoint x: 594, startPoint y: 205, endPoint x: 623, endPoint y: 53, distance: 155.3
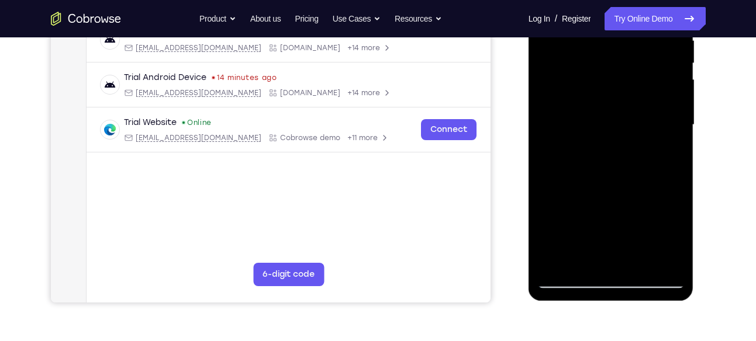
click at [623, 53] on div at bounding box center [610, 124] width 147 height 327
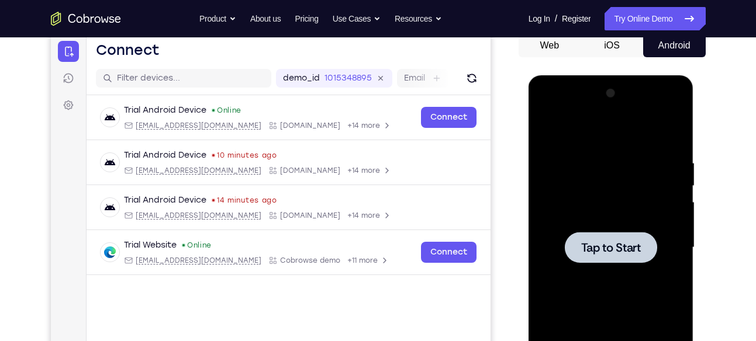
scroll to position [222, 0]
